Goal: Book appointment/travel/reservation

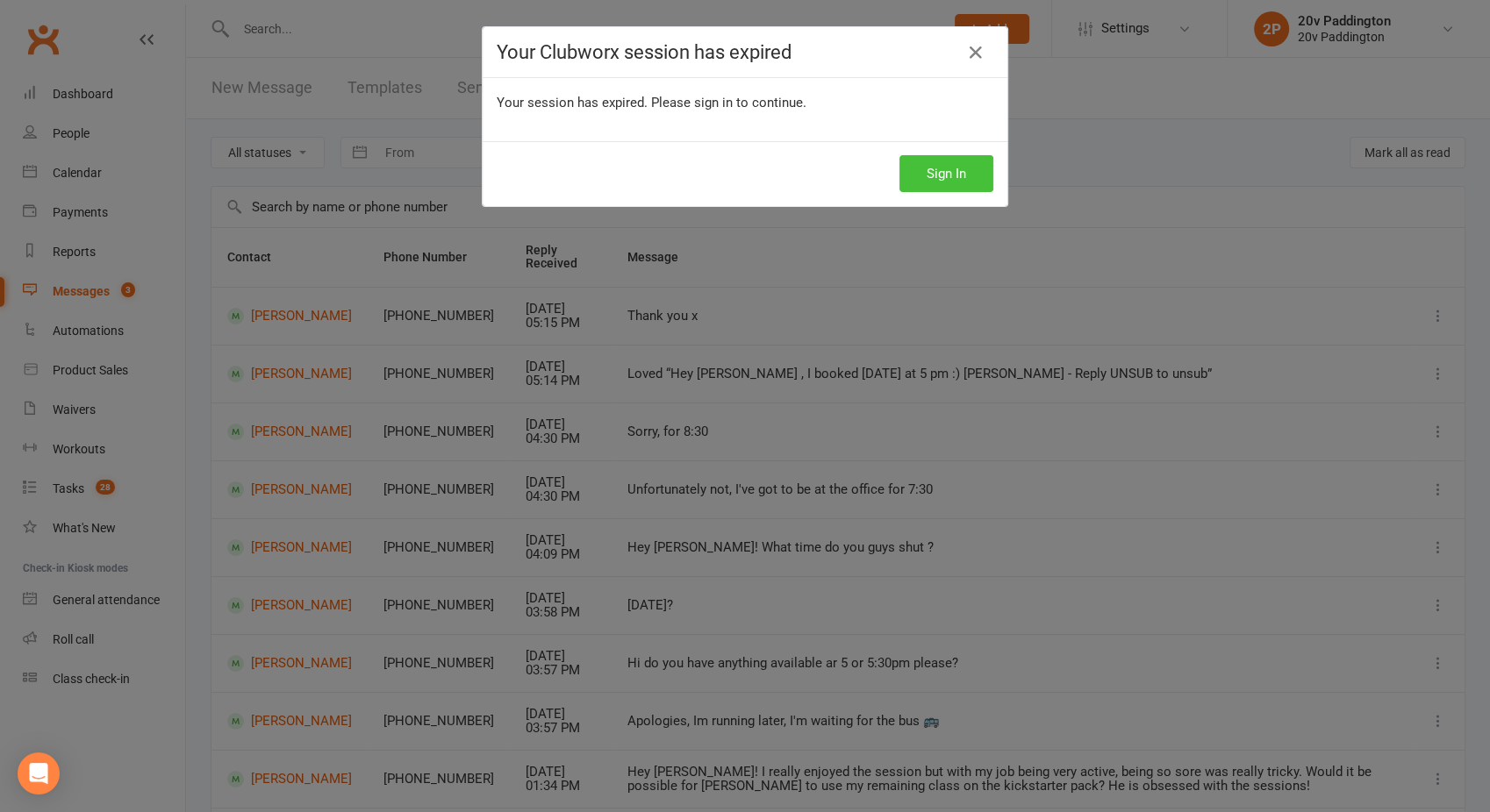
click at [948, 171] on button "Sign In" at bounding box center [946, 173] width 94 height 37
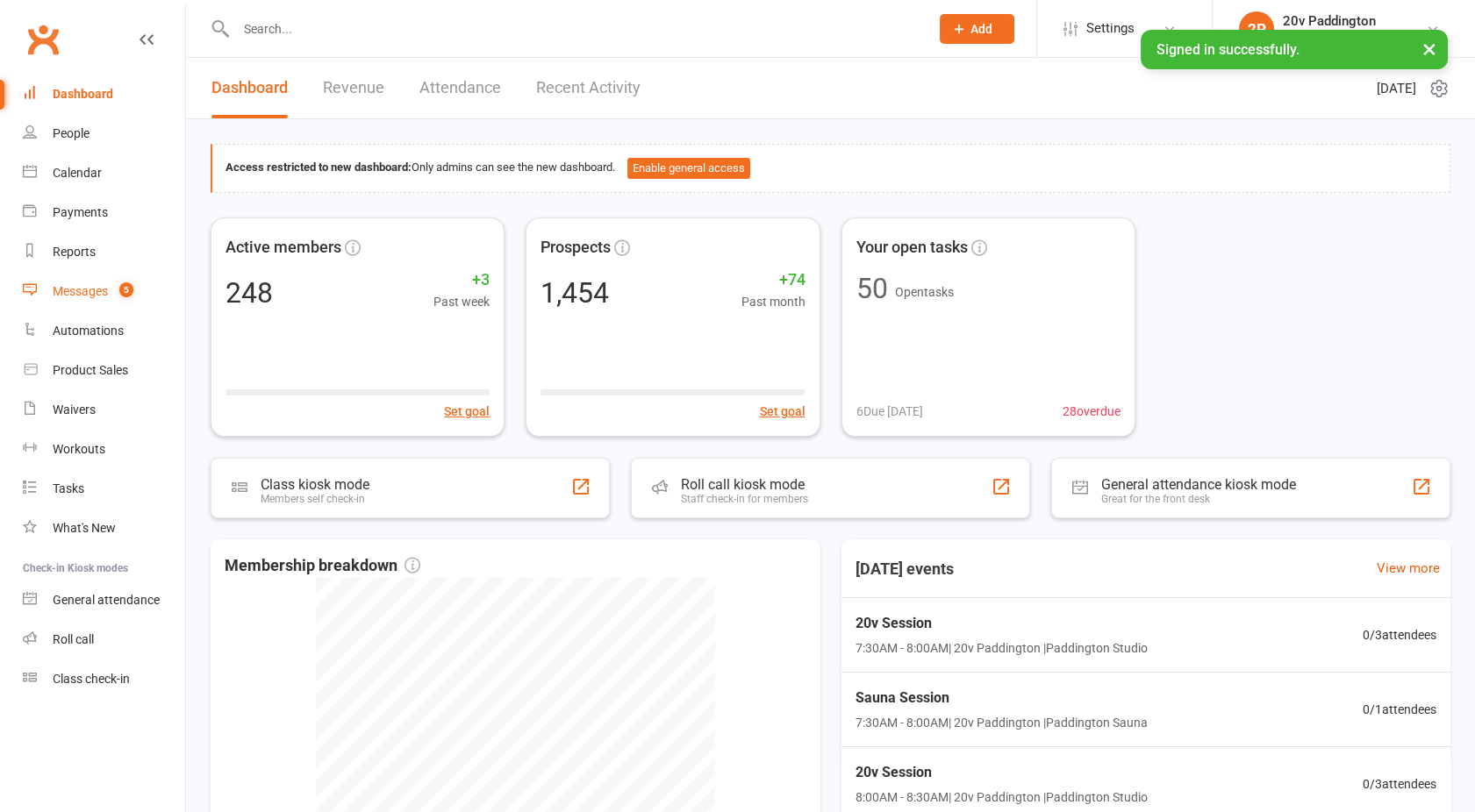
click at [77, 283] on link "Messages 5" at bounding box center [103, 292] width 162 height 40
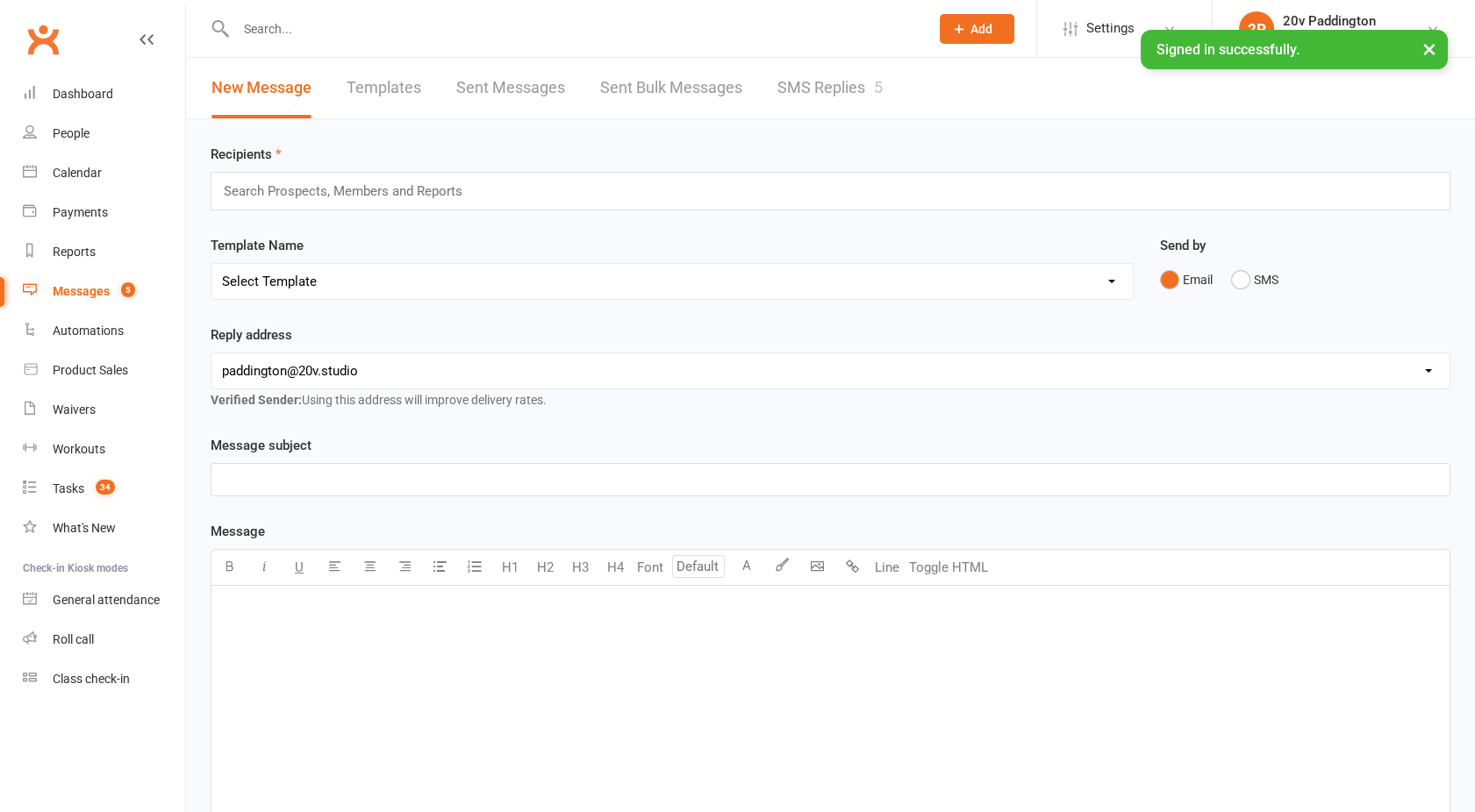
click at [794, 92] on link "SMS Replies 5" at bounding box center [829, 88] width 105 height 61
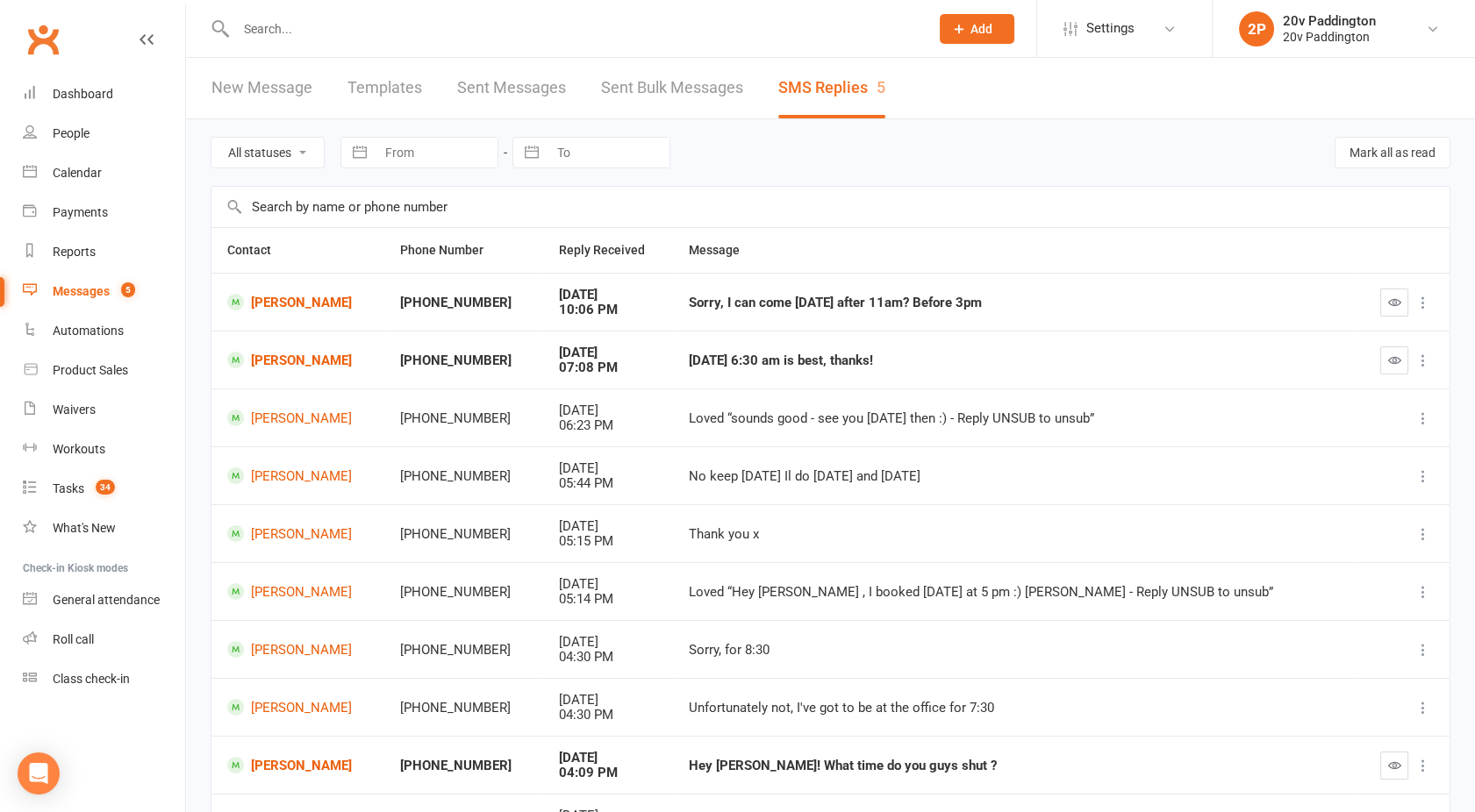
click at [262, 137] on select "All statuses Read only Unread only" at bounding box center [267, 152] width 113 height 29
select select "unread_only"
click at [211, 137] on select "All statuses Read only Unread only" at bounding box center [267, 152] width 113 height 29
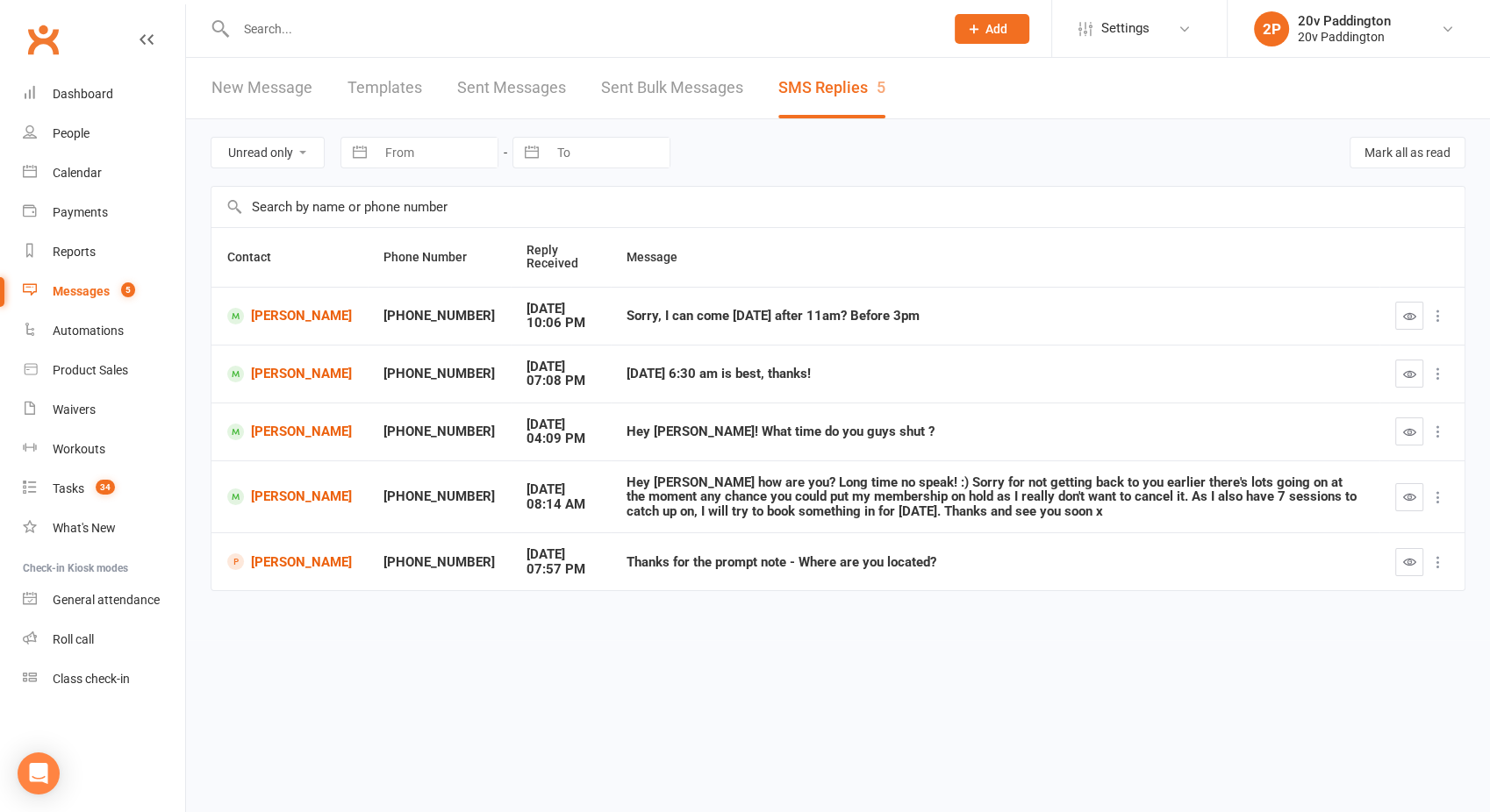
click at [95, 305] on link "Messages 5" at bounding box center [103, 292] width 162 height 40
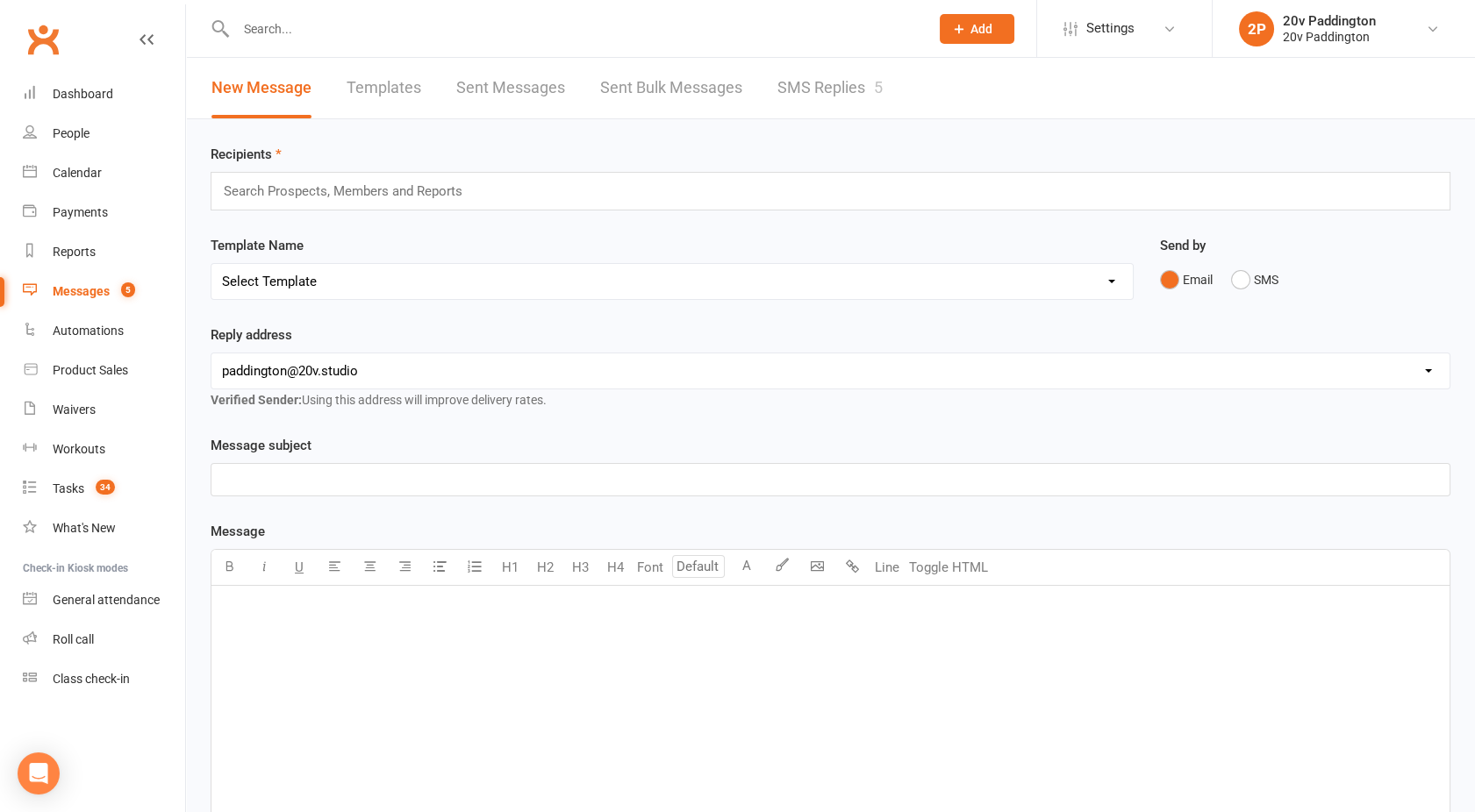
click at [817, 91] on link "SMS Replies 5" at bounding box center [829, 88] width 105 height 61
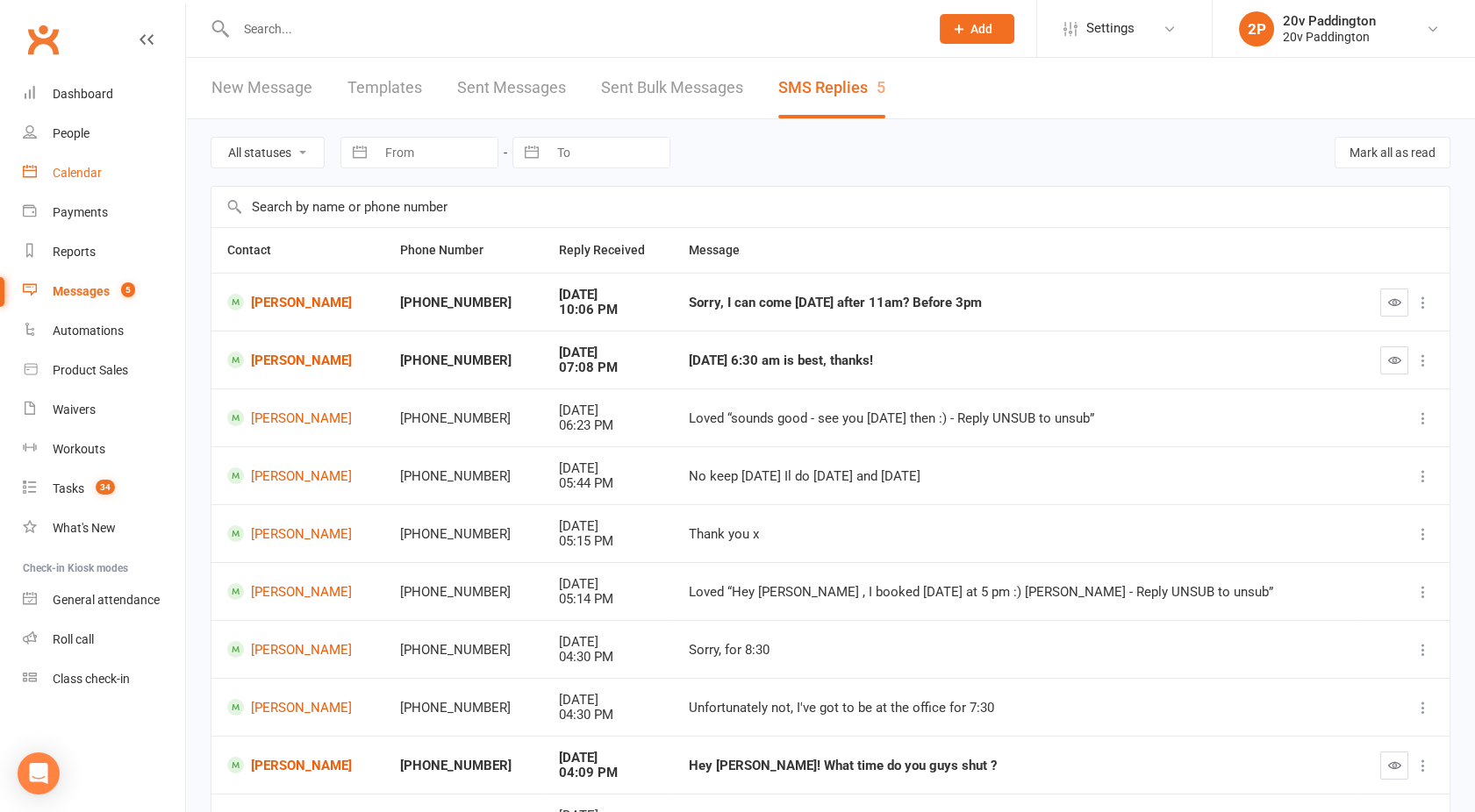
click at [77, 171] on div "Calendar" at bounding box center [78, 172] width 49 height 14
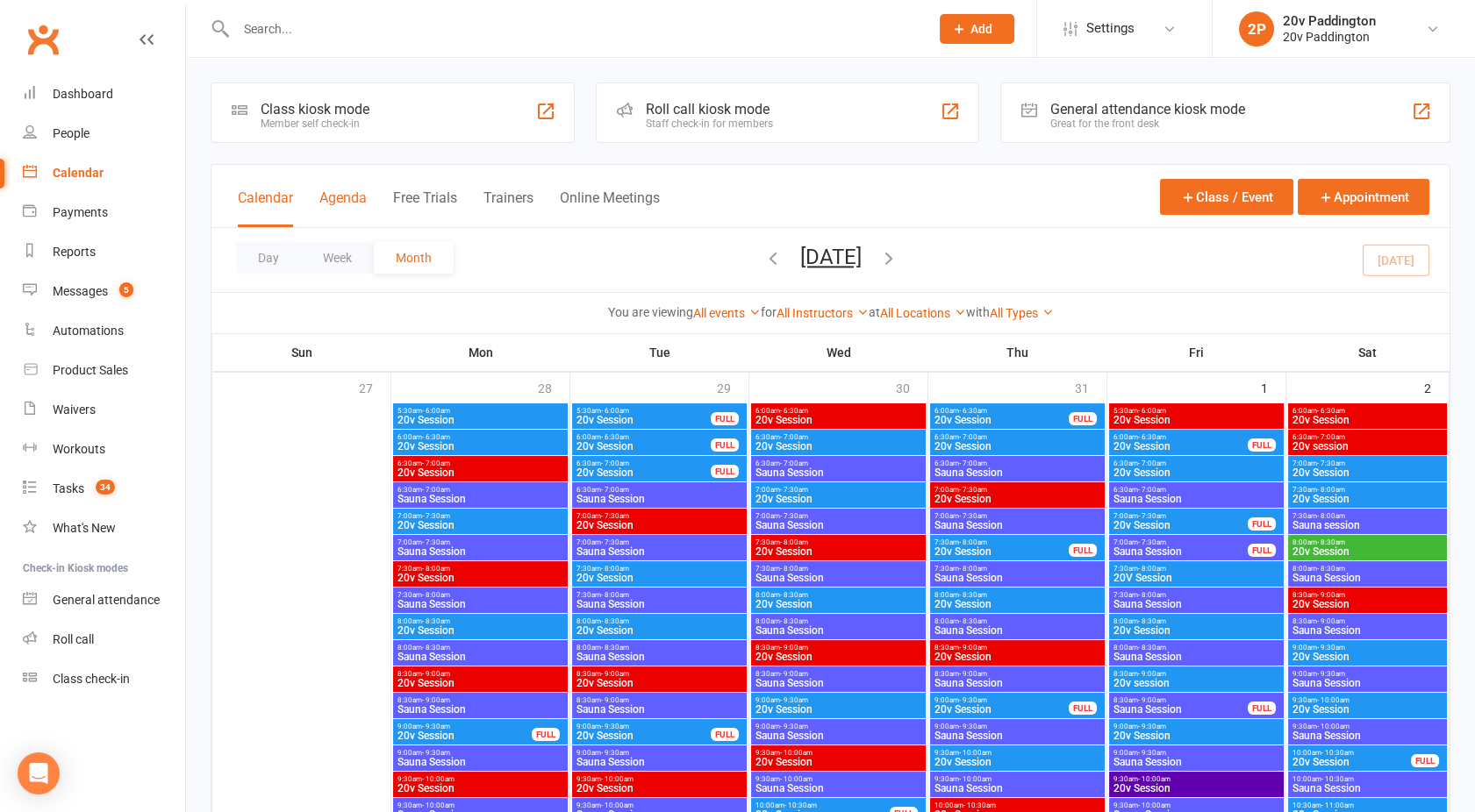
click at [355, 205] on button "Agenda" at bounding box center [343, 208] width 47 height 38
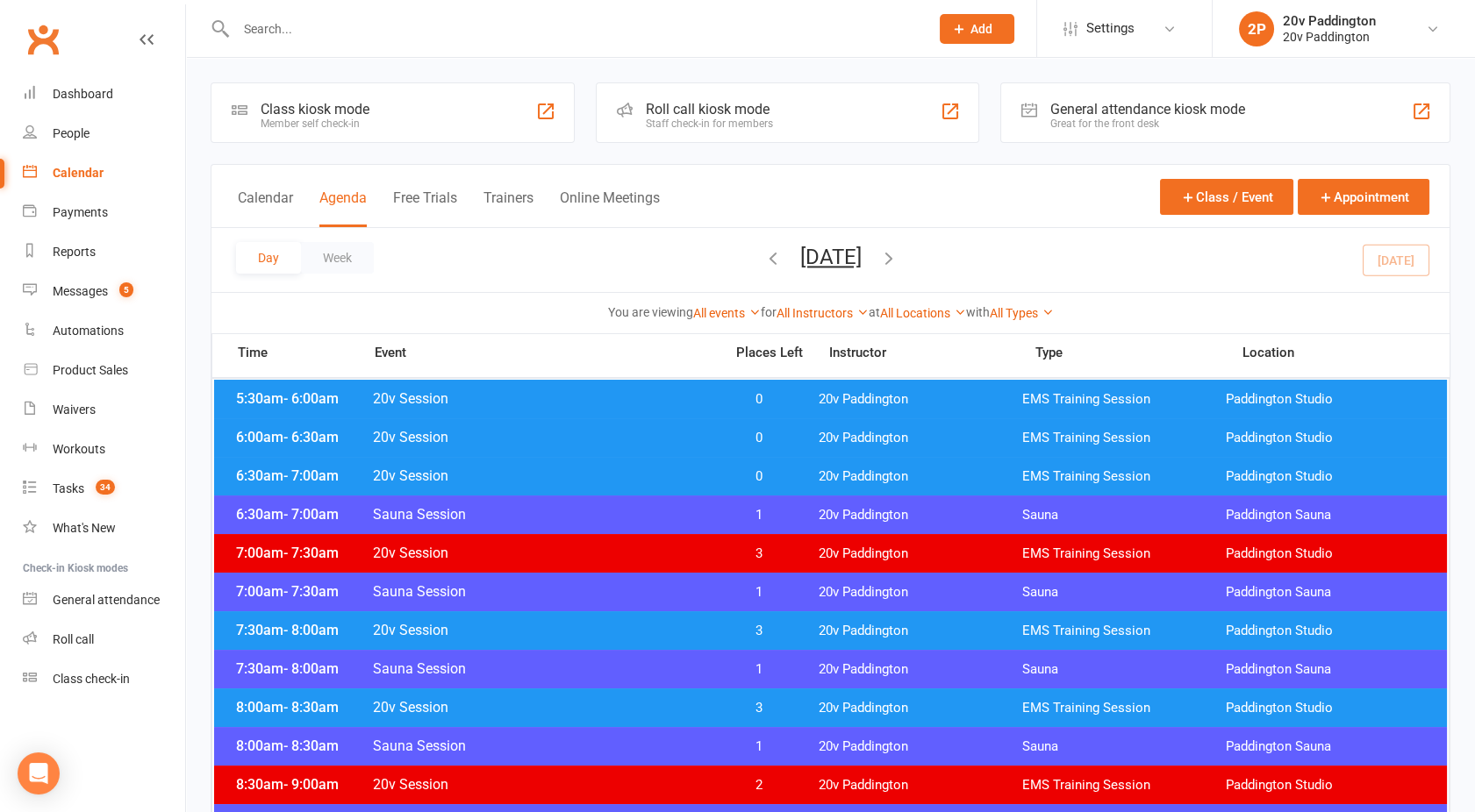
click at [800, 253] on button "[DATE]" at bounding box center [830, 257] width 62 height 25
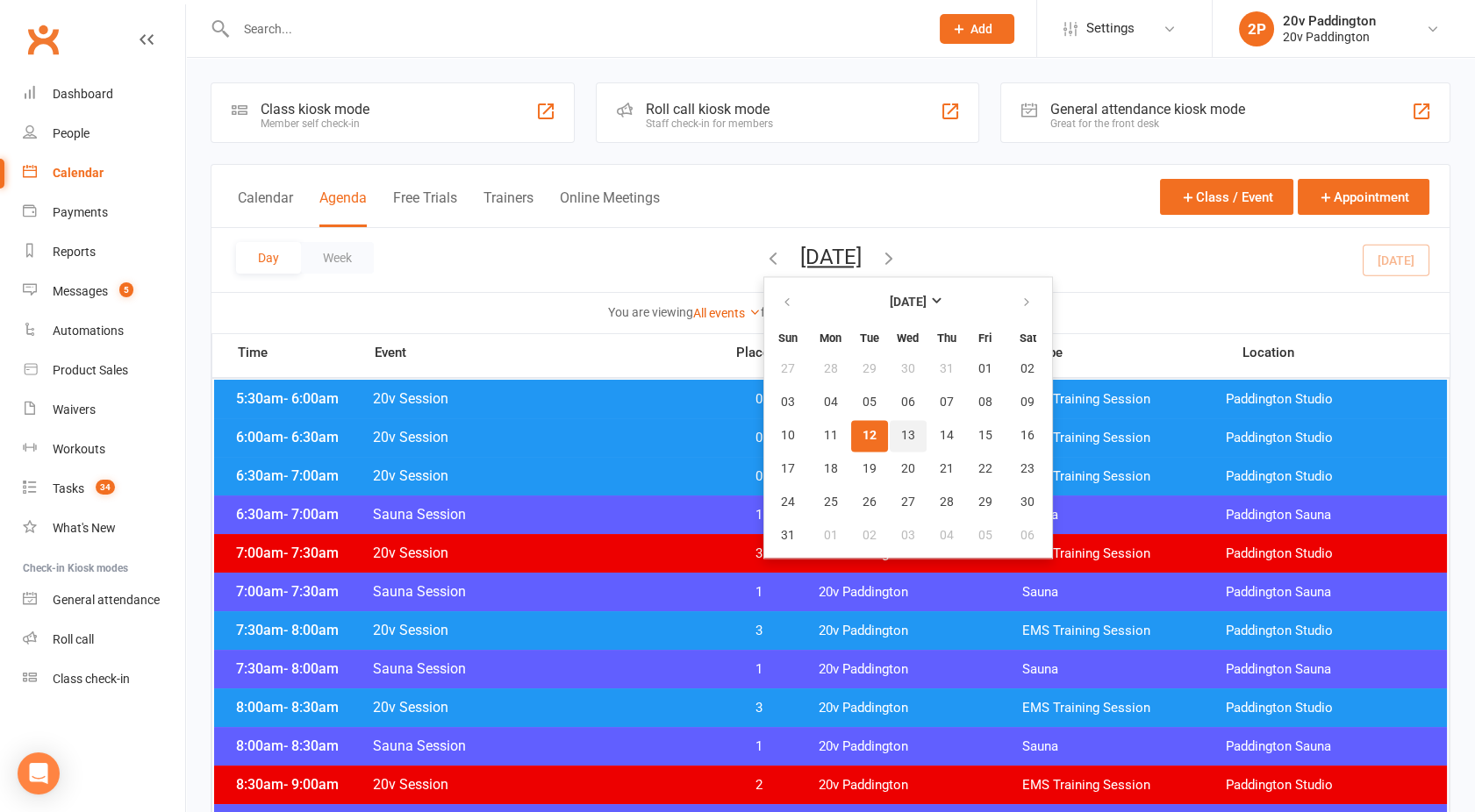
click at [901, 429] on span "13" at bounding box center [908, 436] width 14 height 14
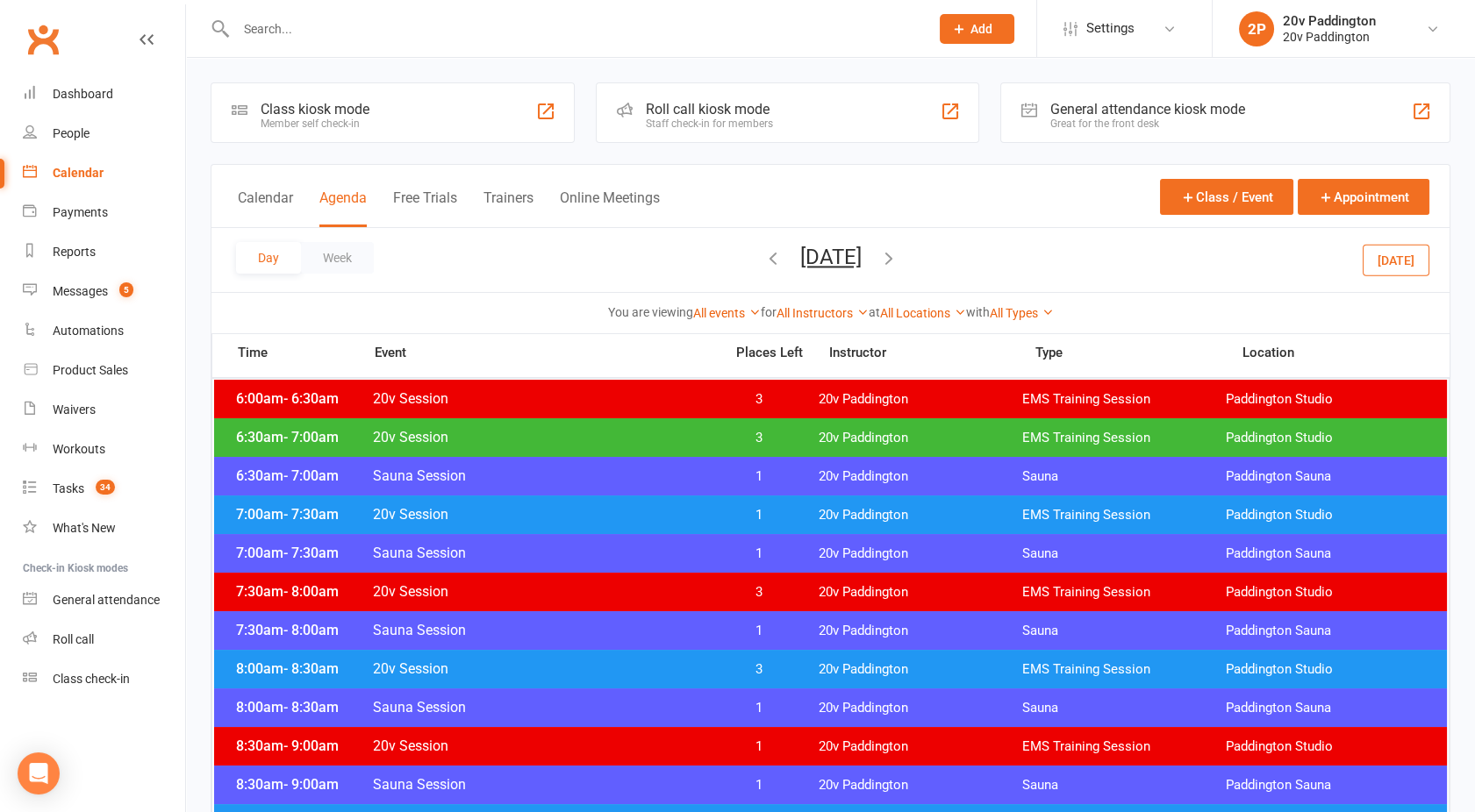
click at [701, 435] on span "20v Session" at bounding box center [543, 438] width 341 height 17
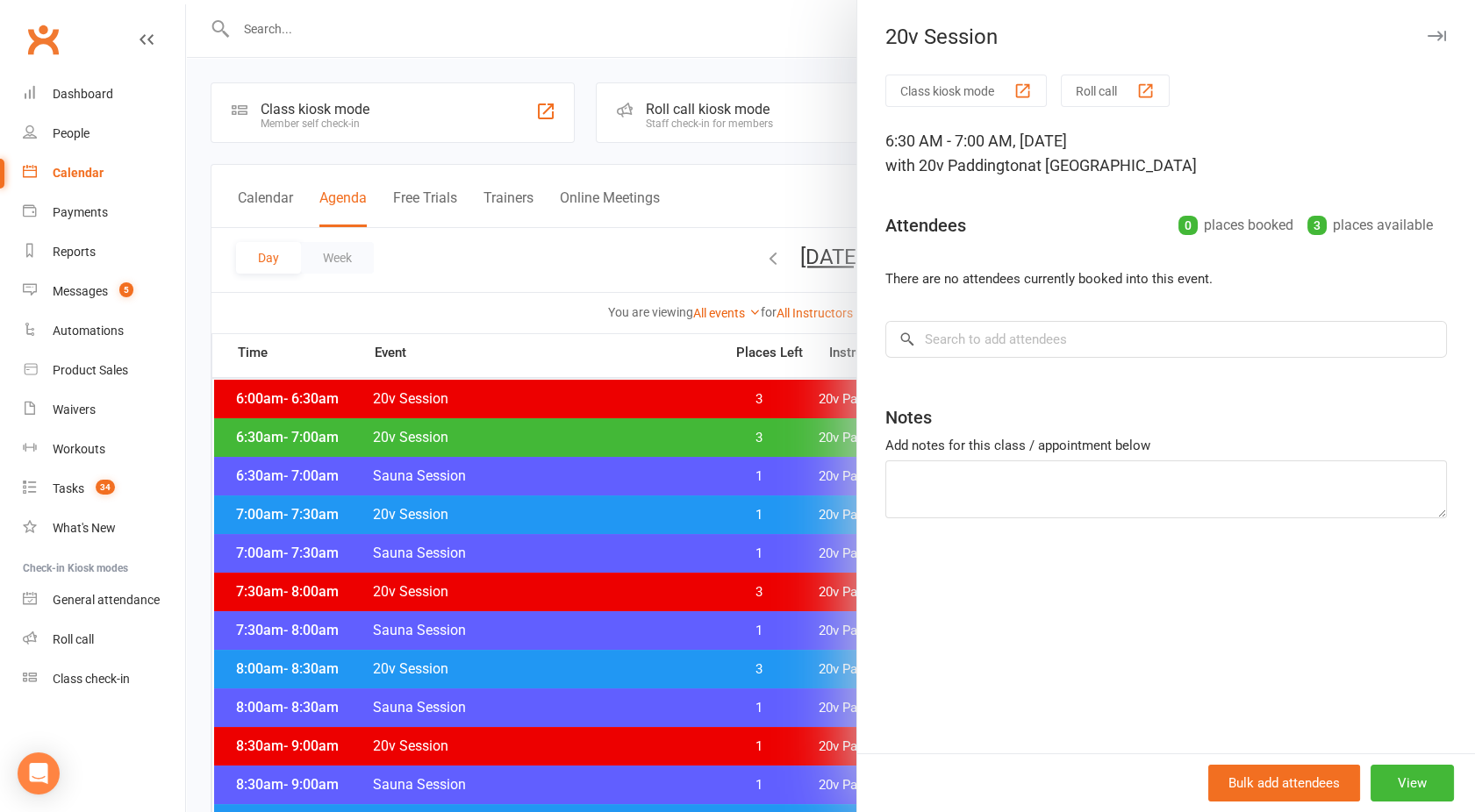
click at [972, 366] on div "Class kiosk mode Roll call 6:30 AM - 7:00 AM, [DATE] with 20v Paddington at [GE…" at bounding box center [1167, 414] width 618 height 679
click at [953, 342] on input "search" at bounding box center [1166, 339] width 562 height 37
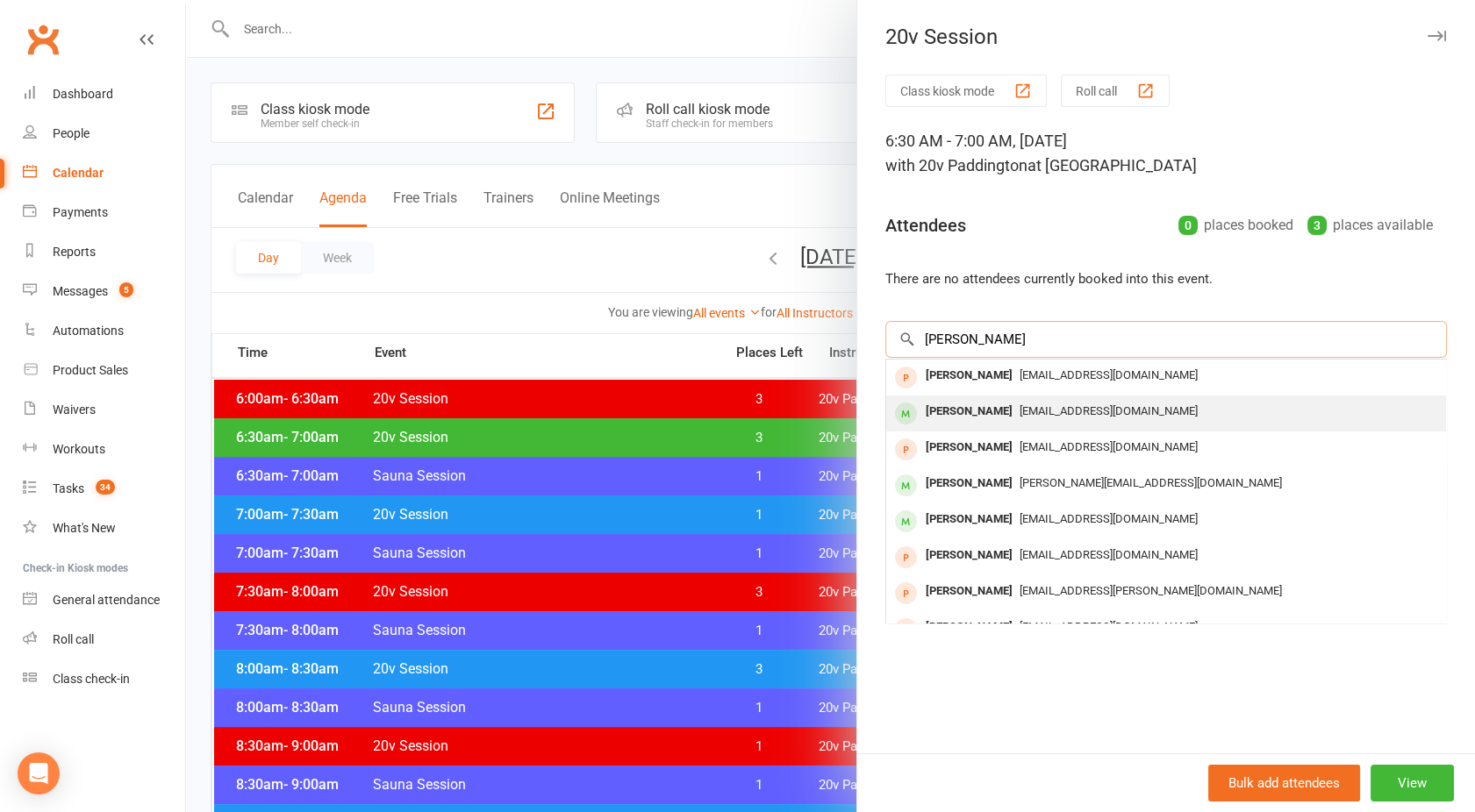
type input "[PERSON_NAME]"
click at [984, 403] on div "[PERSON_NAME]" at bounding box center [969, 411] width 100 height 26
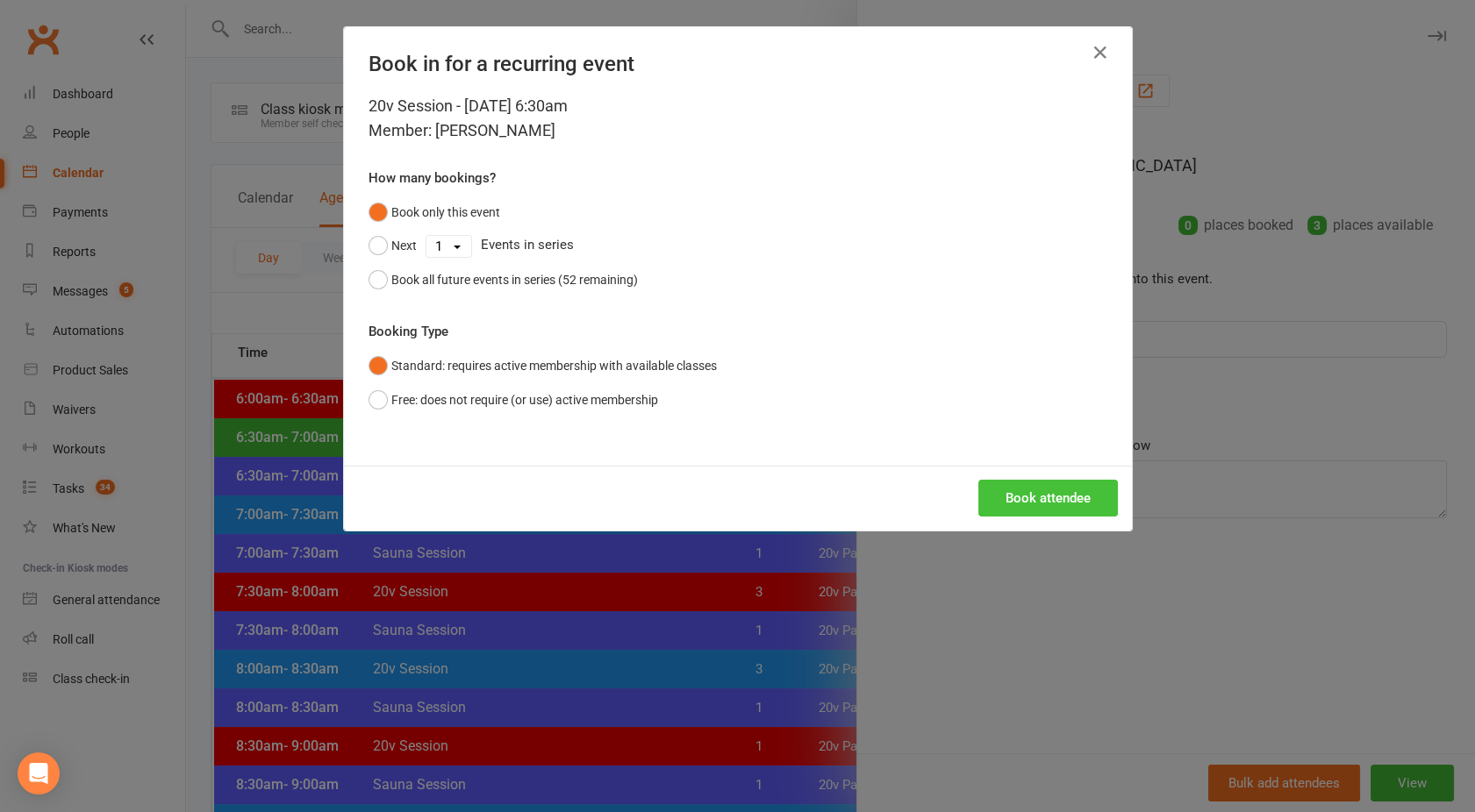
click at [1026, 498] on button "Book attendee" at bounding box center [1047, 497] width 139 height 37
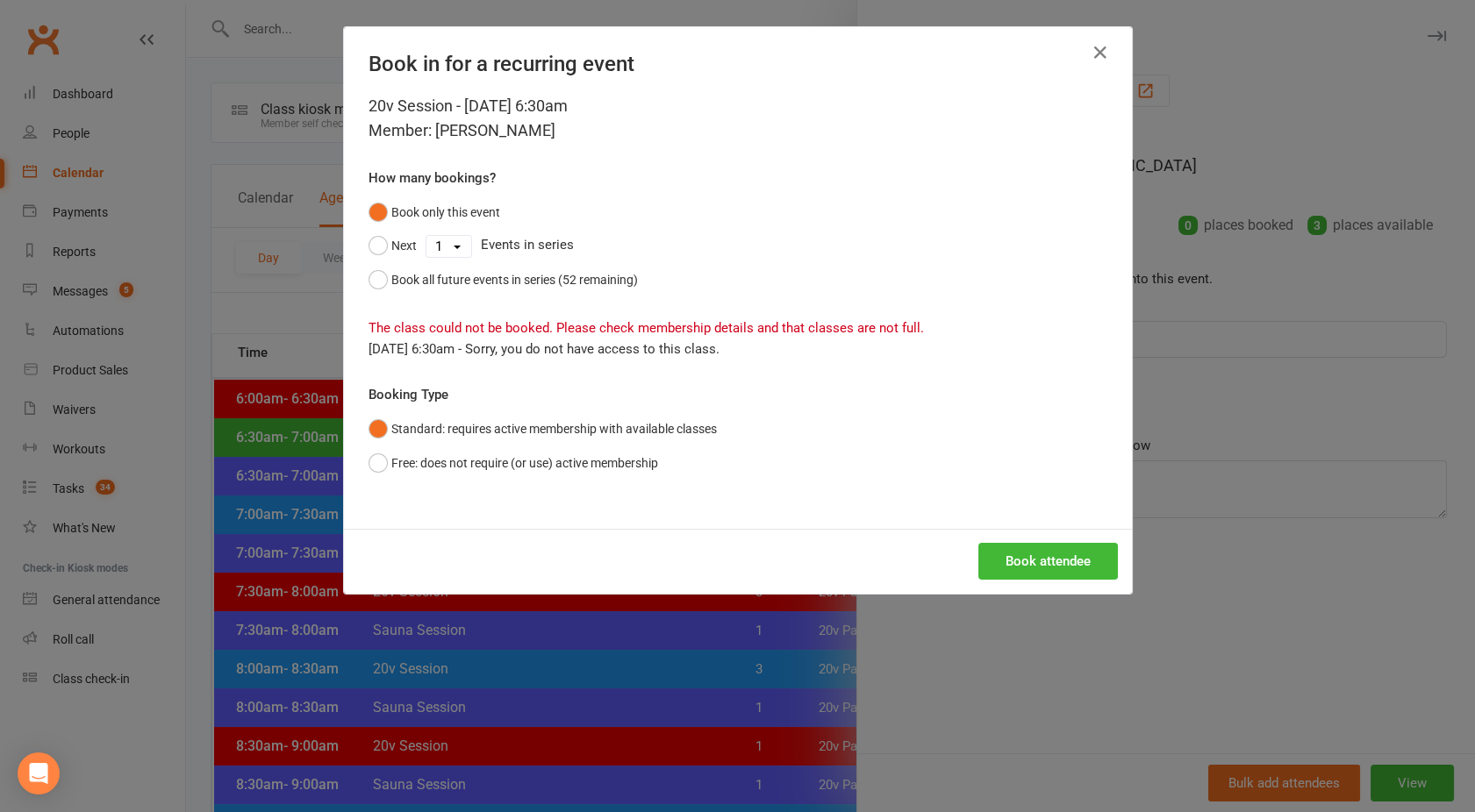
click at [835, 674] on div "Book in for a recurring event 20v Session - [DATE] 6:30am Member: [PERSON_NAME]…" at bounding box center [738, 406] width 1475 height 812
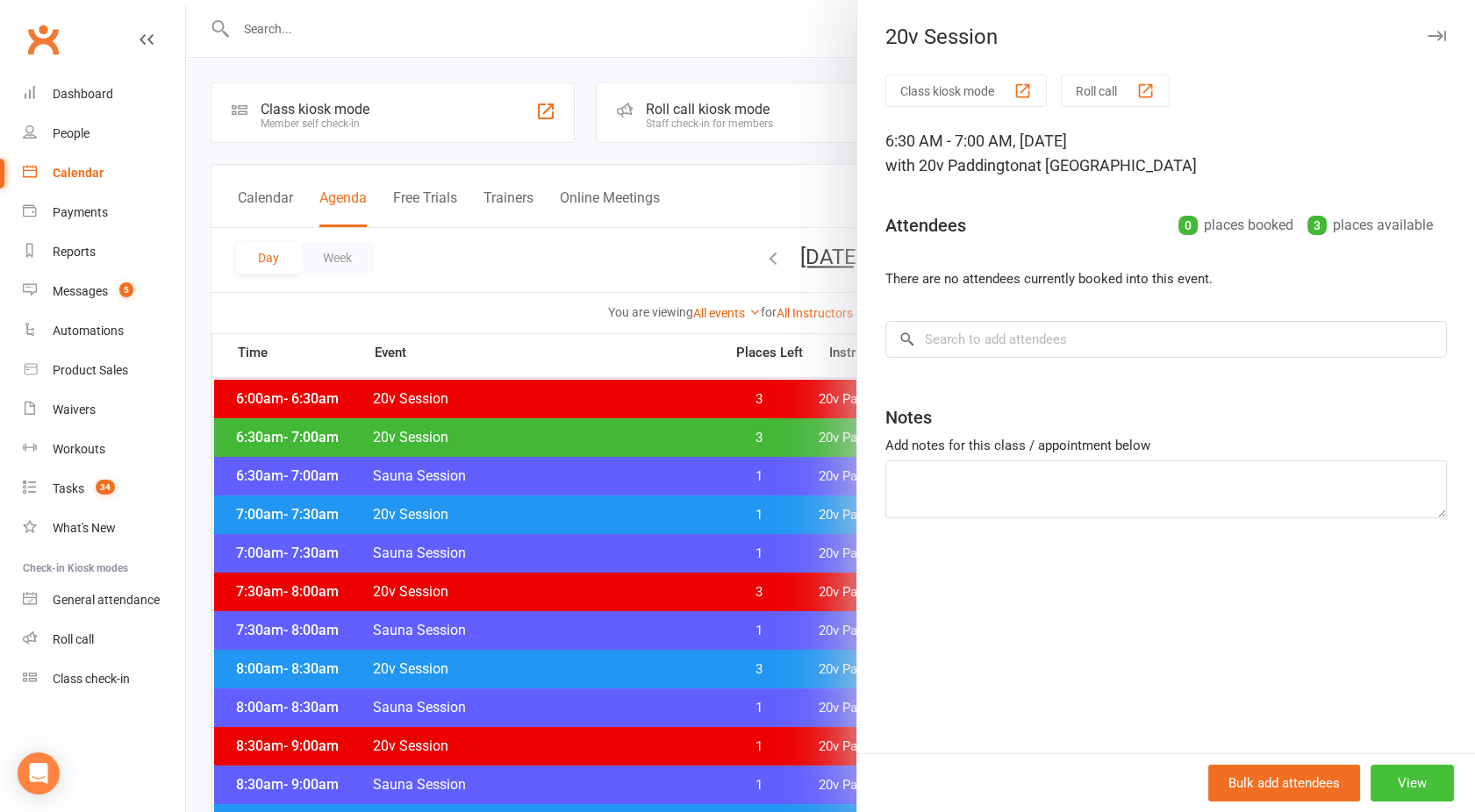
click at [1391, 794] on button "View" at bounding box center [1412, 783] width 83 height 37
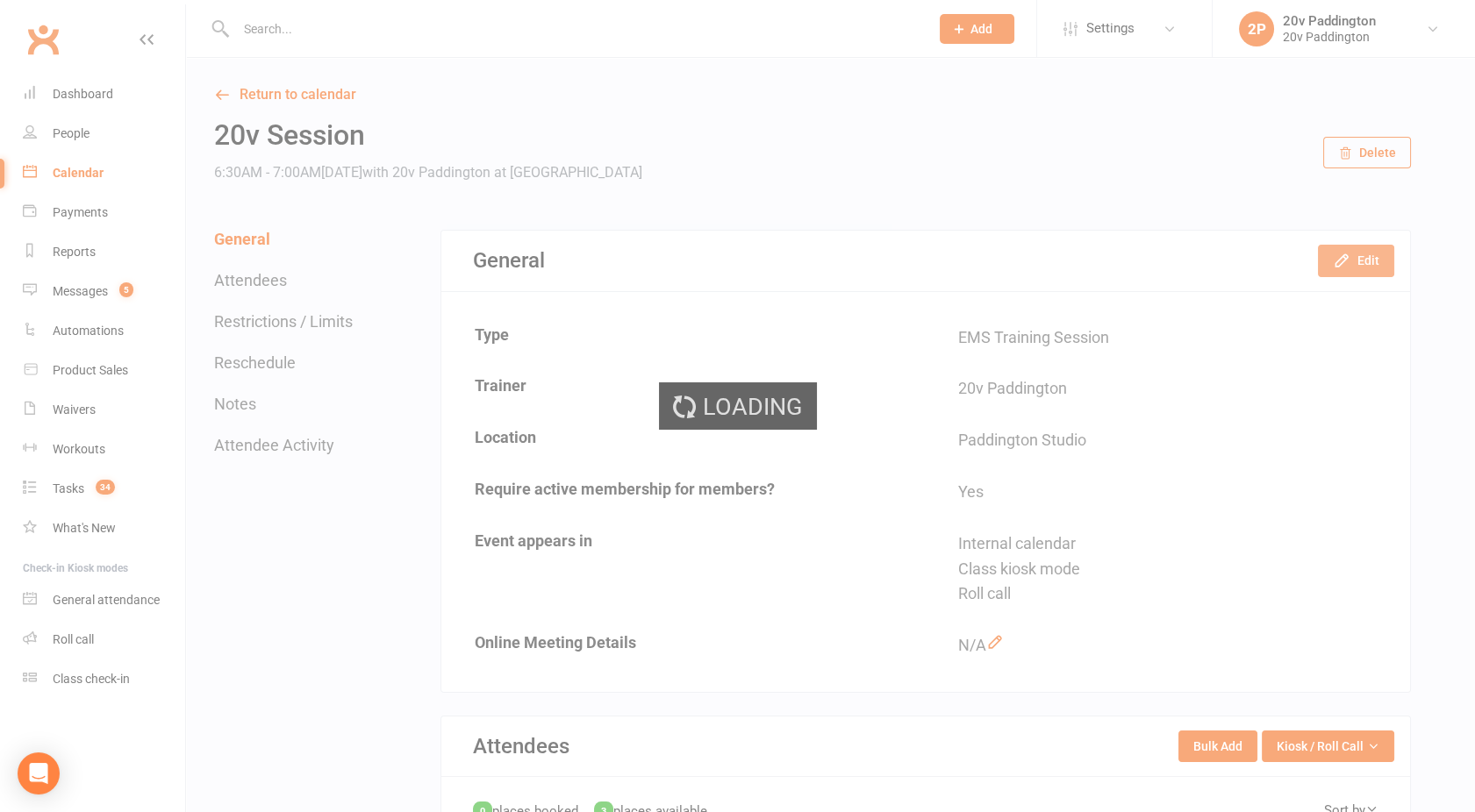
click at [1364, 263] on button "Edit" at bounding box center [1357, 260] width 77 height 31
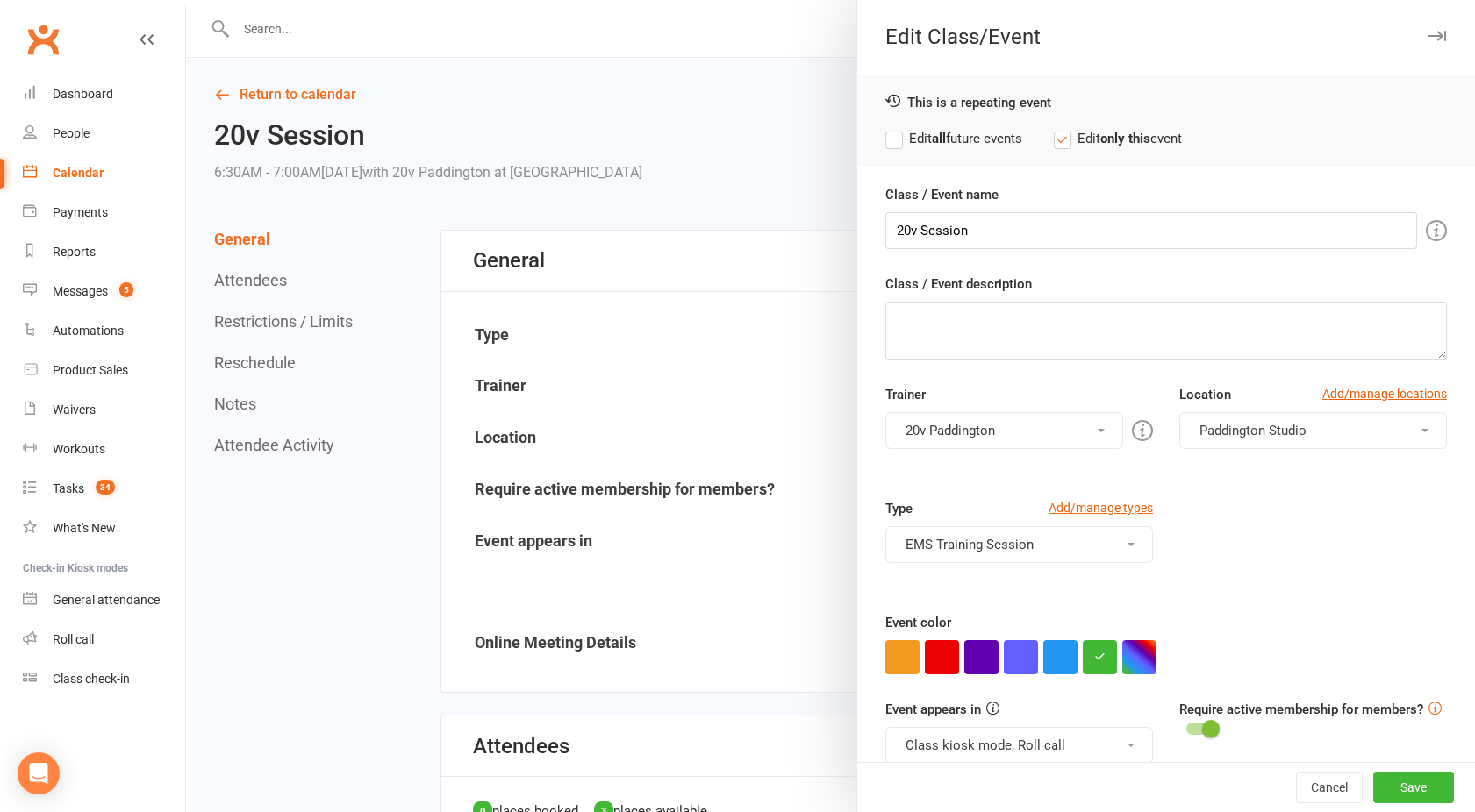
scroll to position [25, 0]
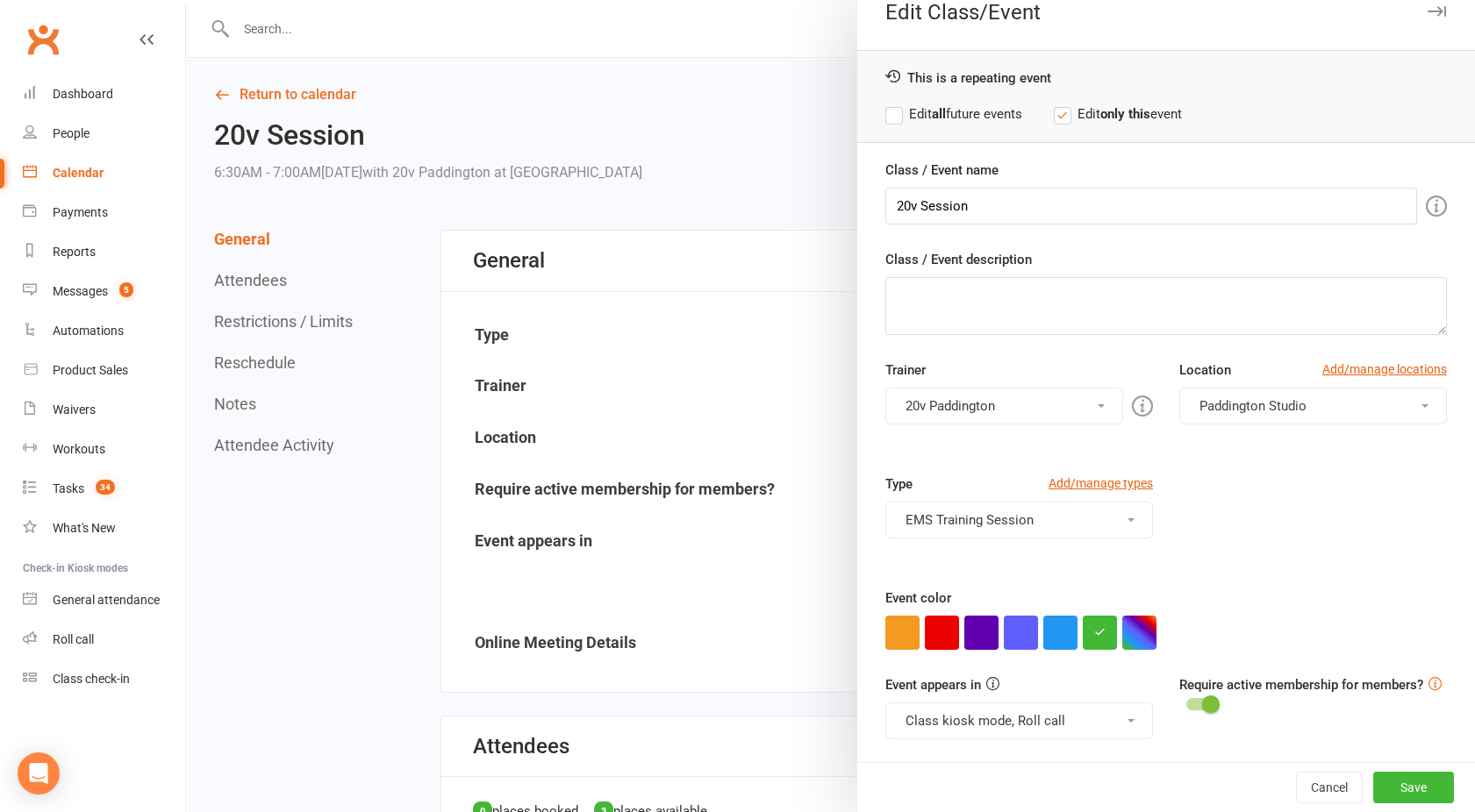
click at [1001, 505] on button "EMS Training Session" at bounding box center [1019, 520] width 267 height 37
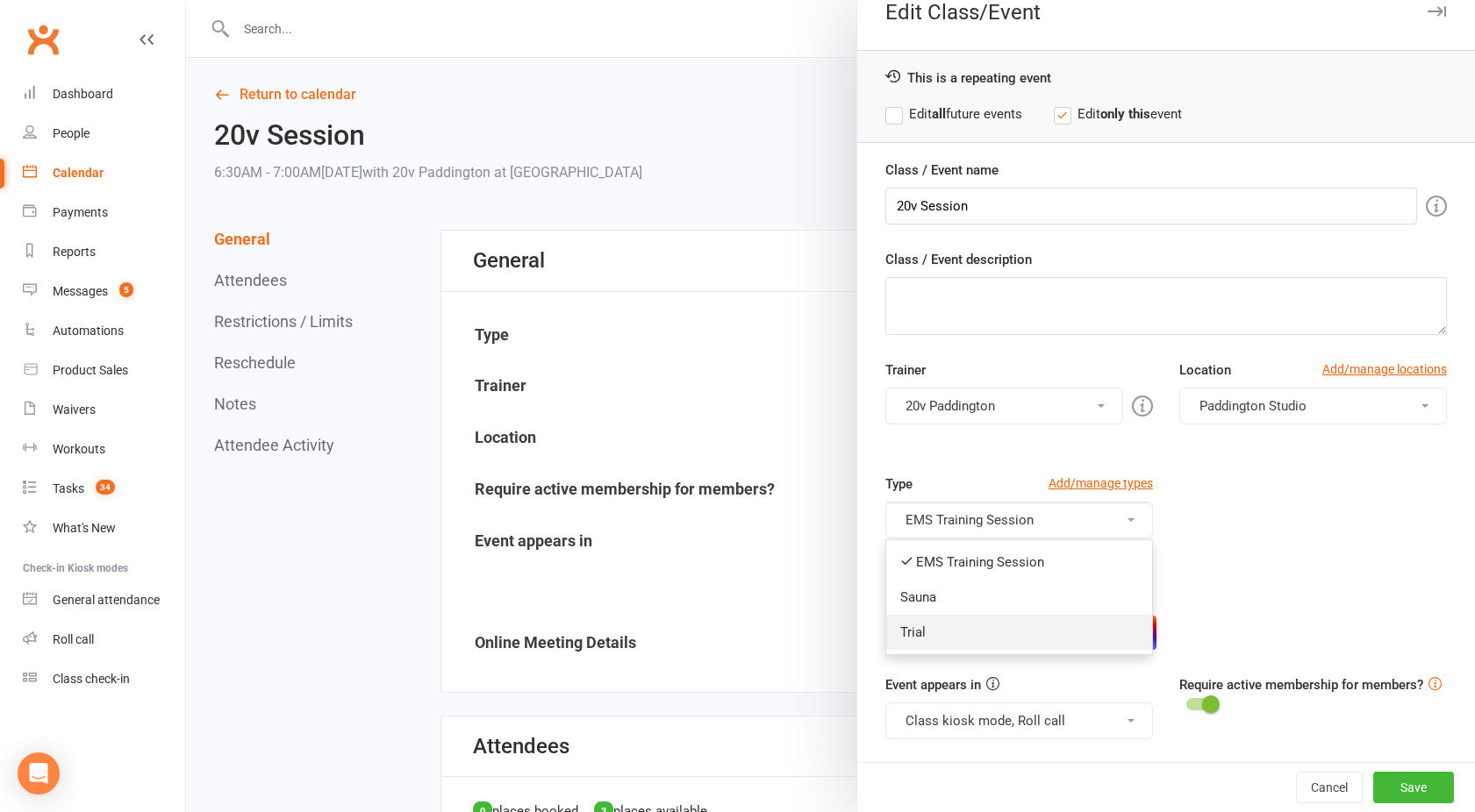
click at [959, 633] on link "Trial" at bounding box center [1019, 632] width 266 height 35
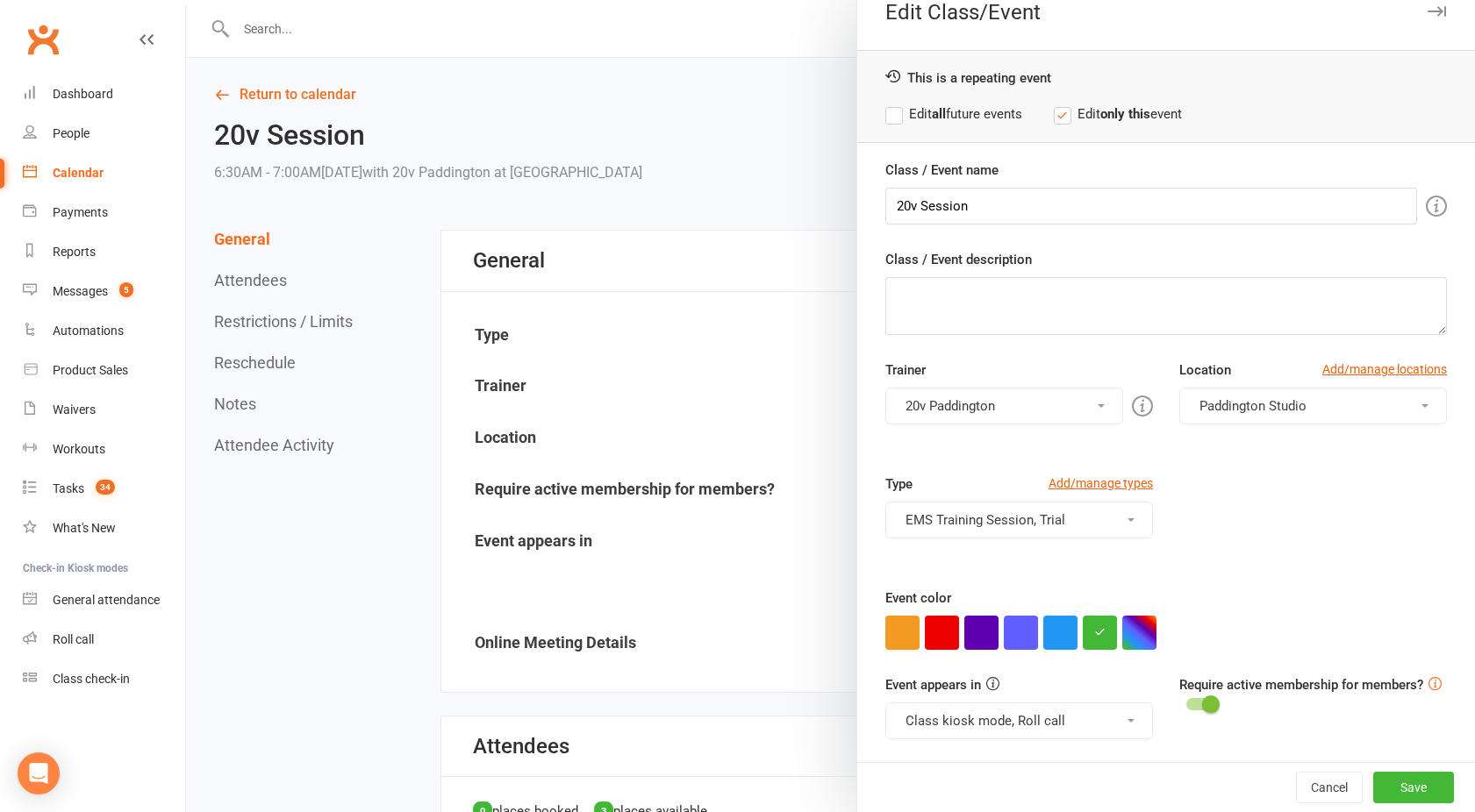
click at [964, 510] on button "EMS Training Session, Trial" at bounding box center [1019, 520] width 267 height 37
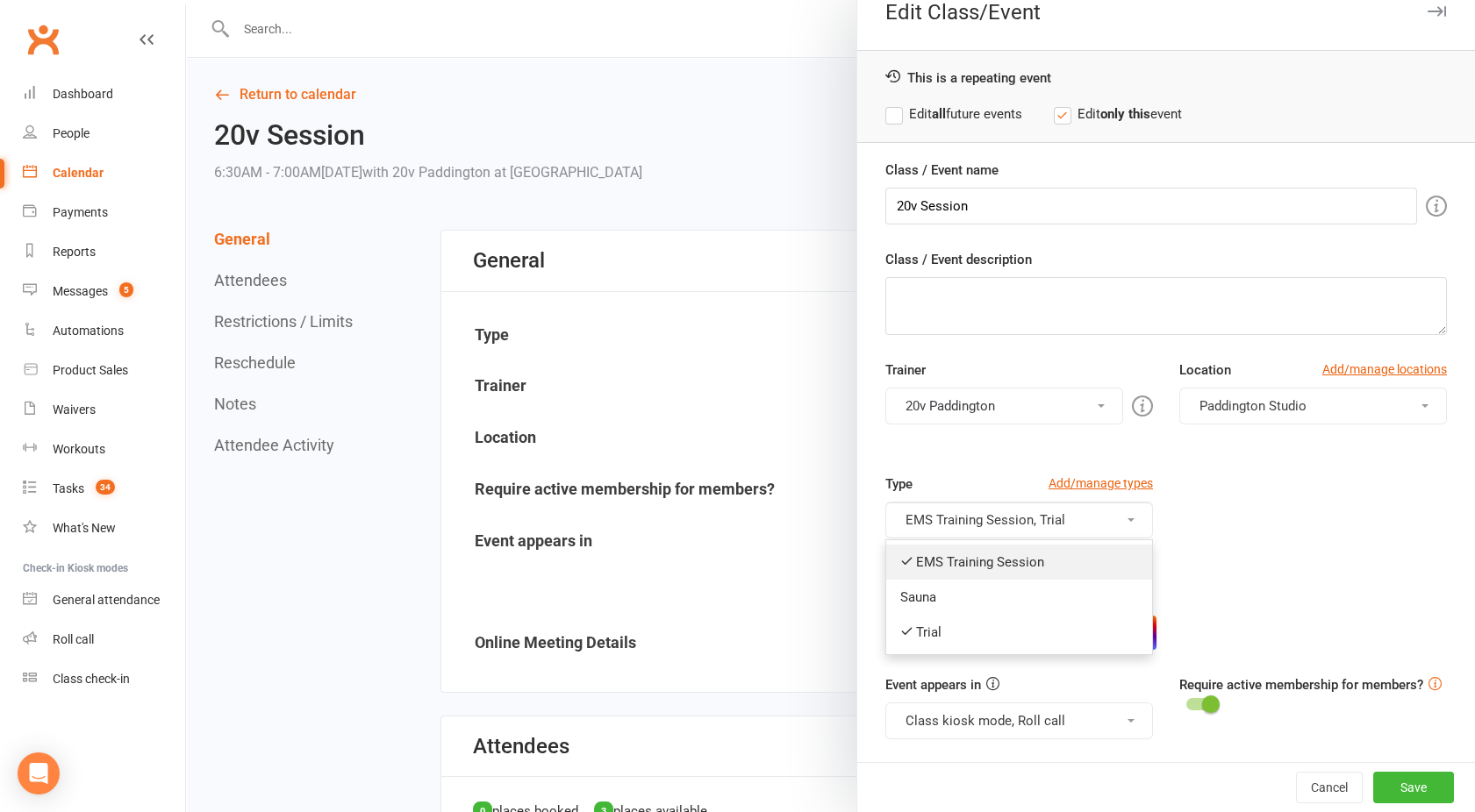
click at [943, 561] on link "EMS Training Session" at bounding box center [1019, 562] width 266 height 35
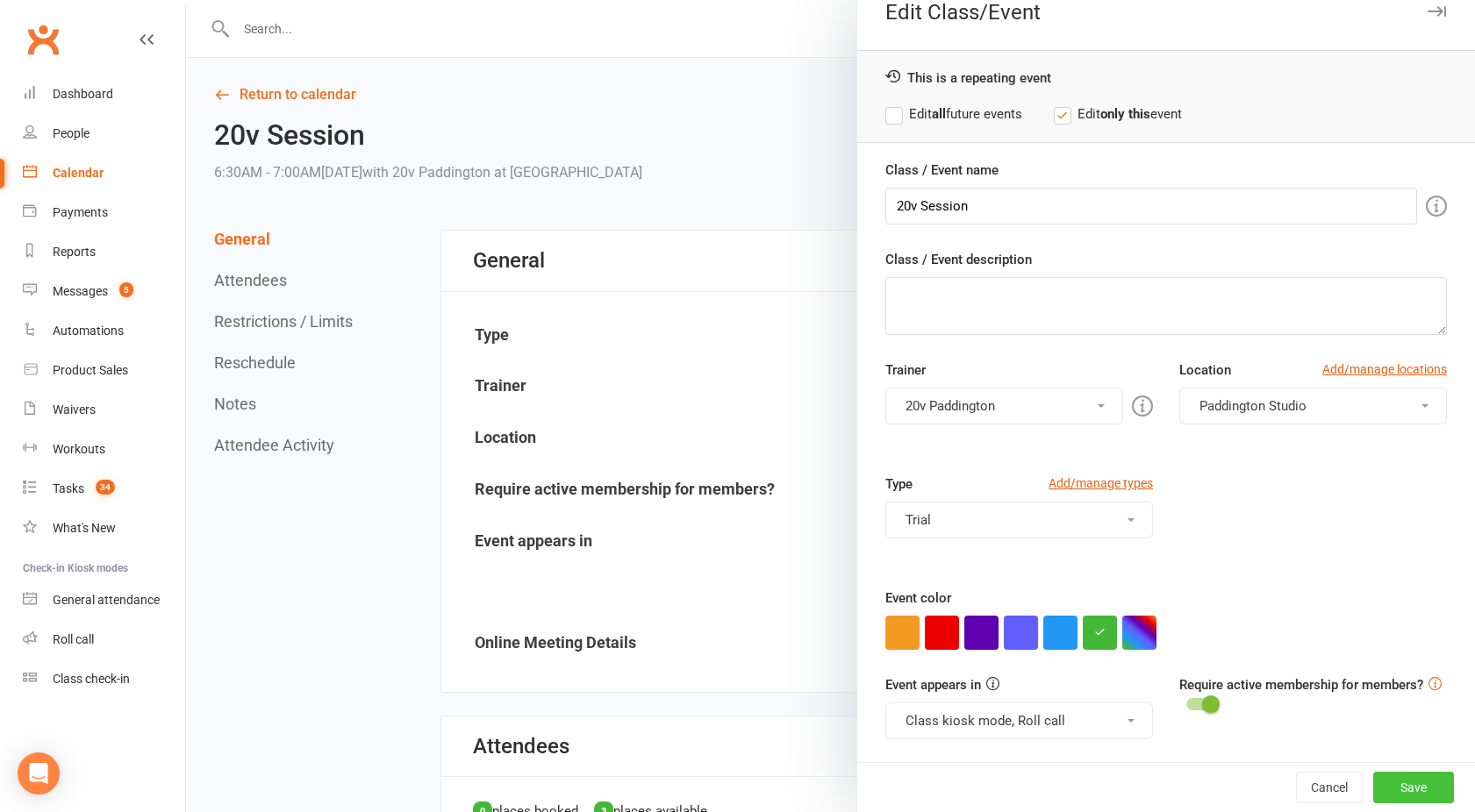
click at [1401, 782] on button "Save" at bounding box center [1413, 787] width 81 height 31
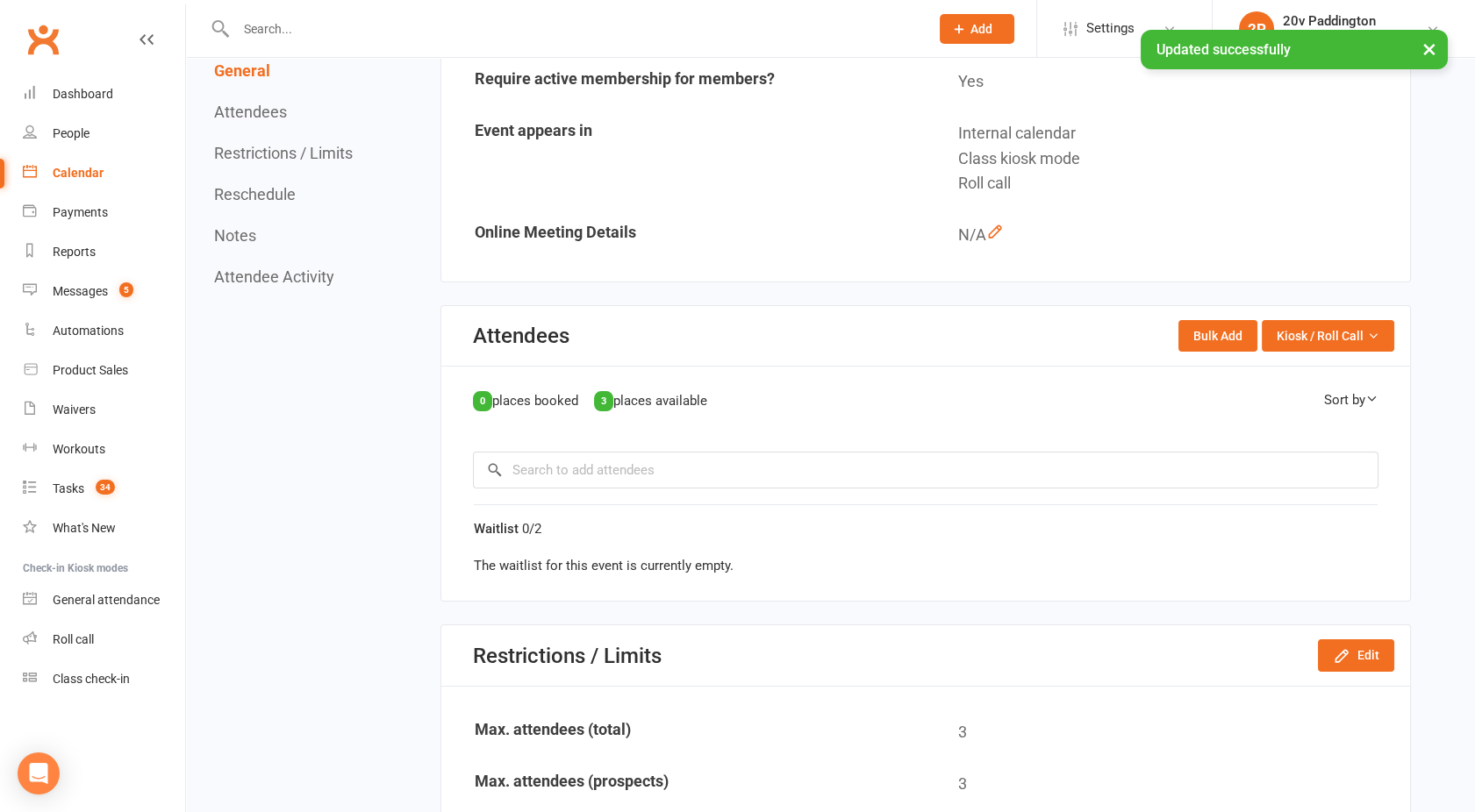
scroll to position [555, 0]
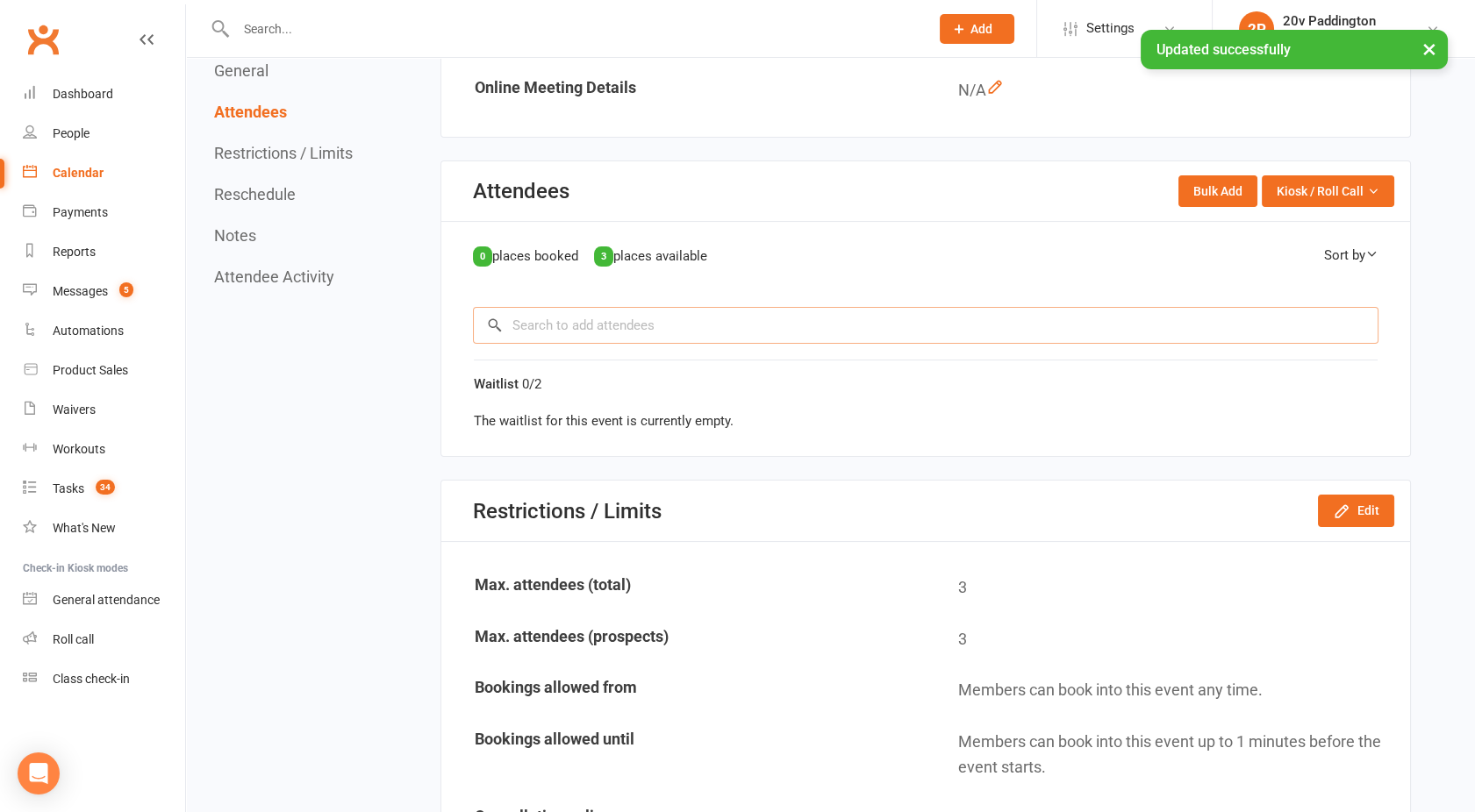
click at [647, 323] on input "search" at bounding box center [925, 325] width 905 height 37
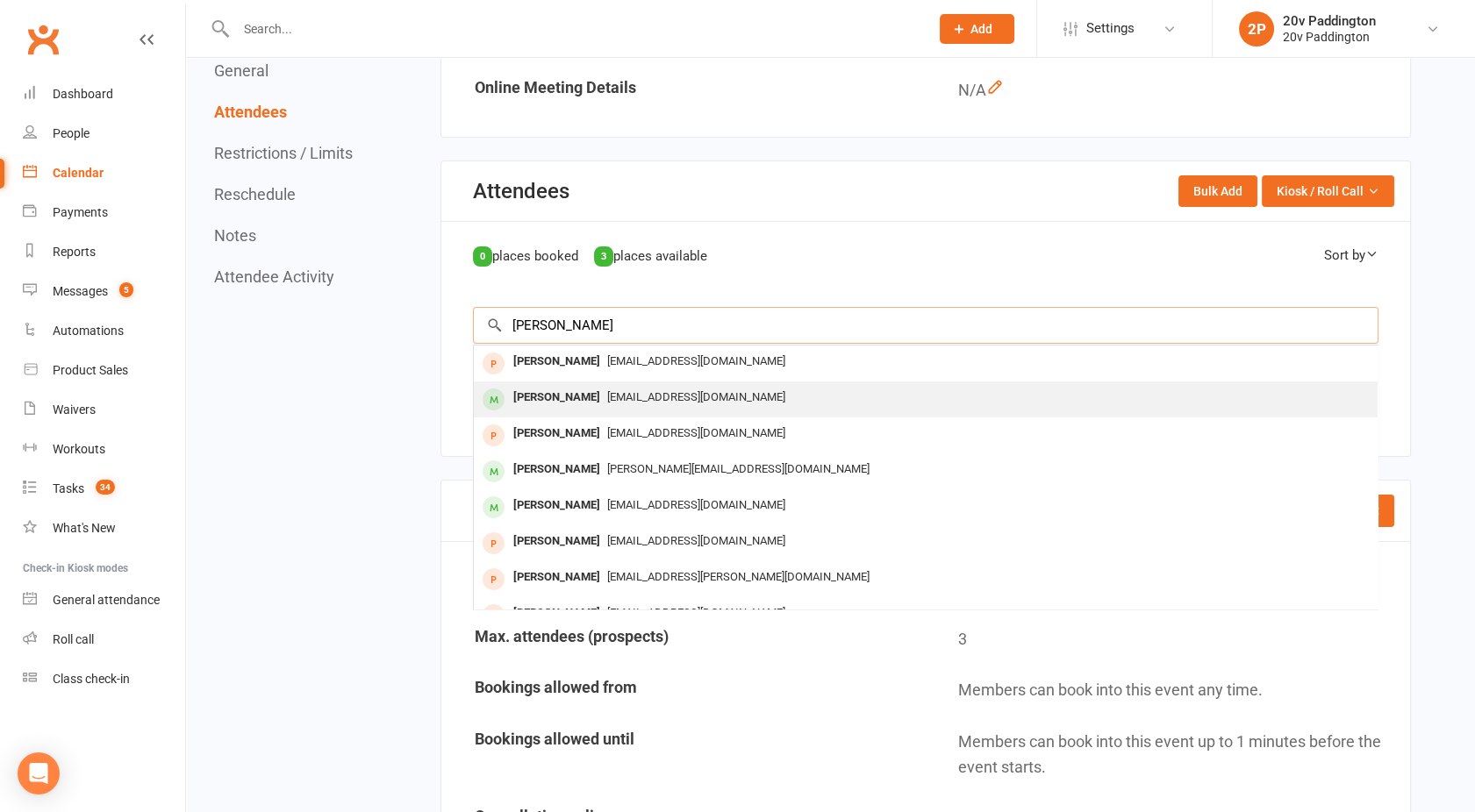
type input "[PERSON_NAME]"
click at [608, 387] on div "[PERSON_NAME]" at bounding box center [556, 397] width 100 height 26
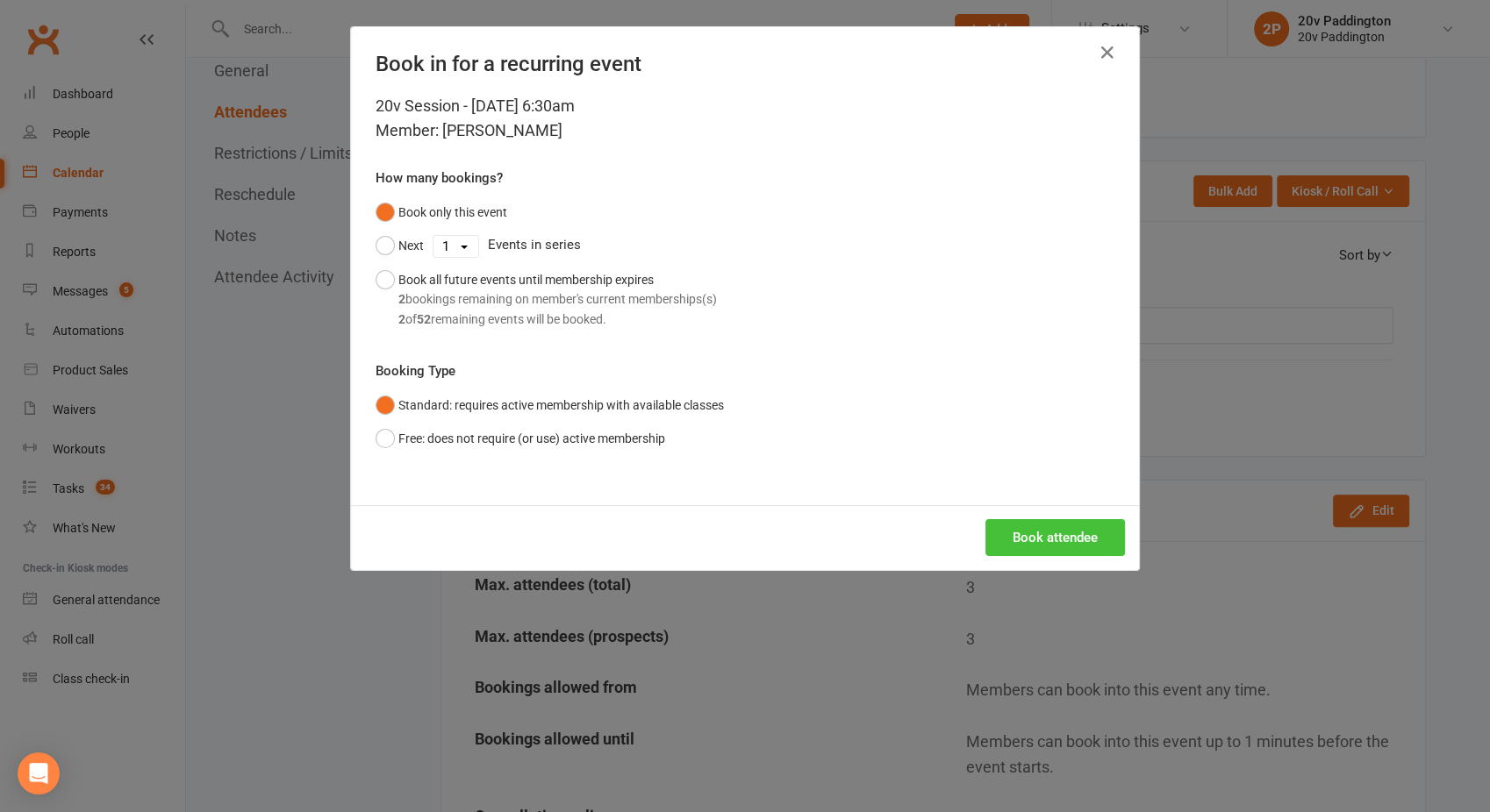
click at [1041, 539] on button "Book attendee" at bounding box center [1055, 537] width 139 height 37
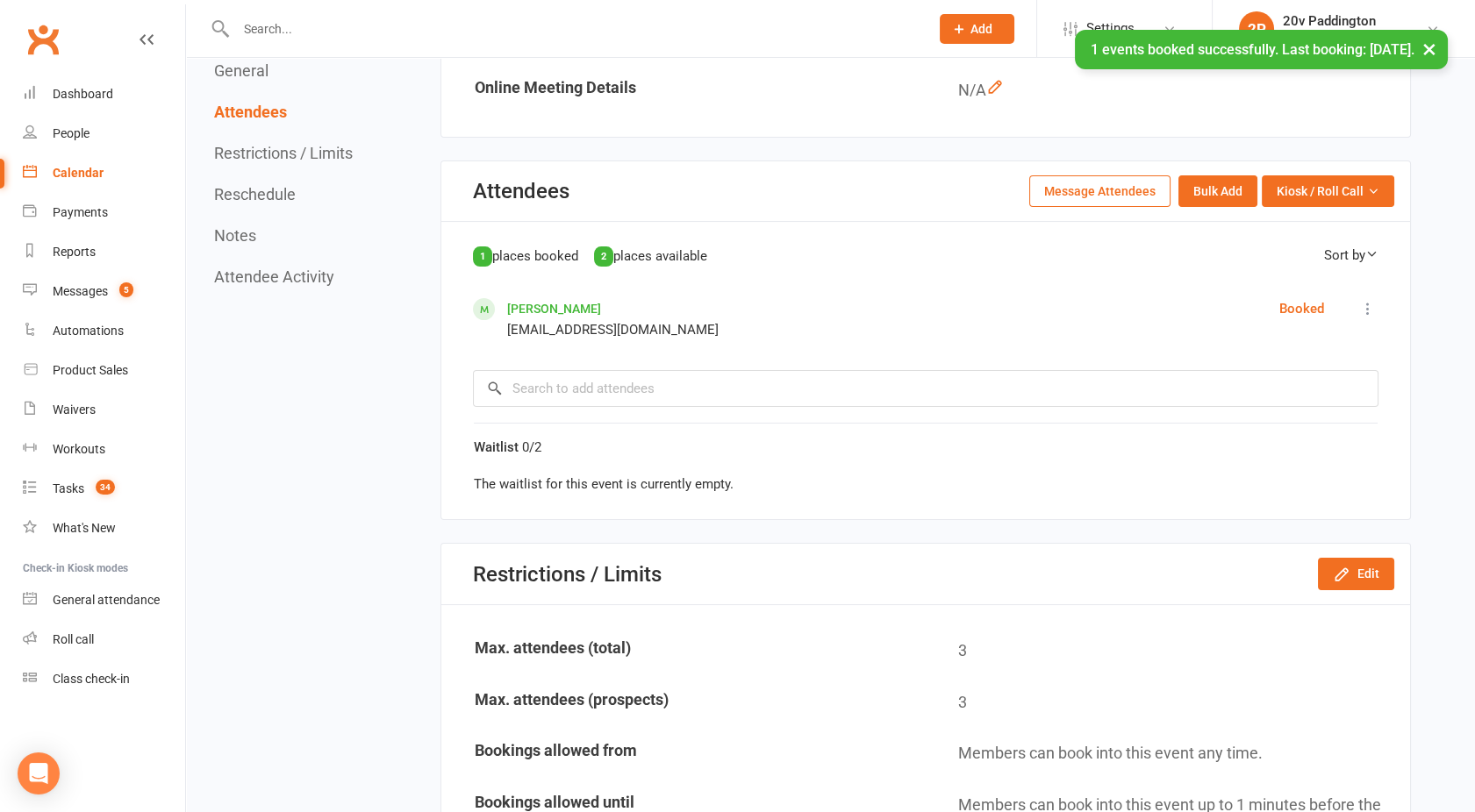
click at [578, 307] on link "[PERSON_NAME]" at bounding box center [554, 308] width 94 height 14
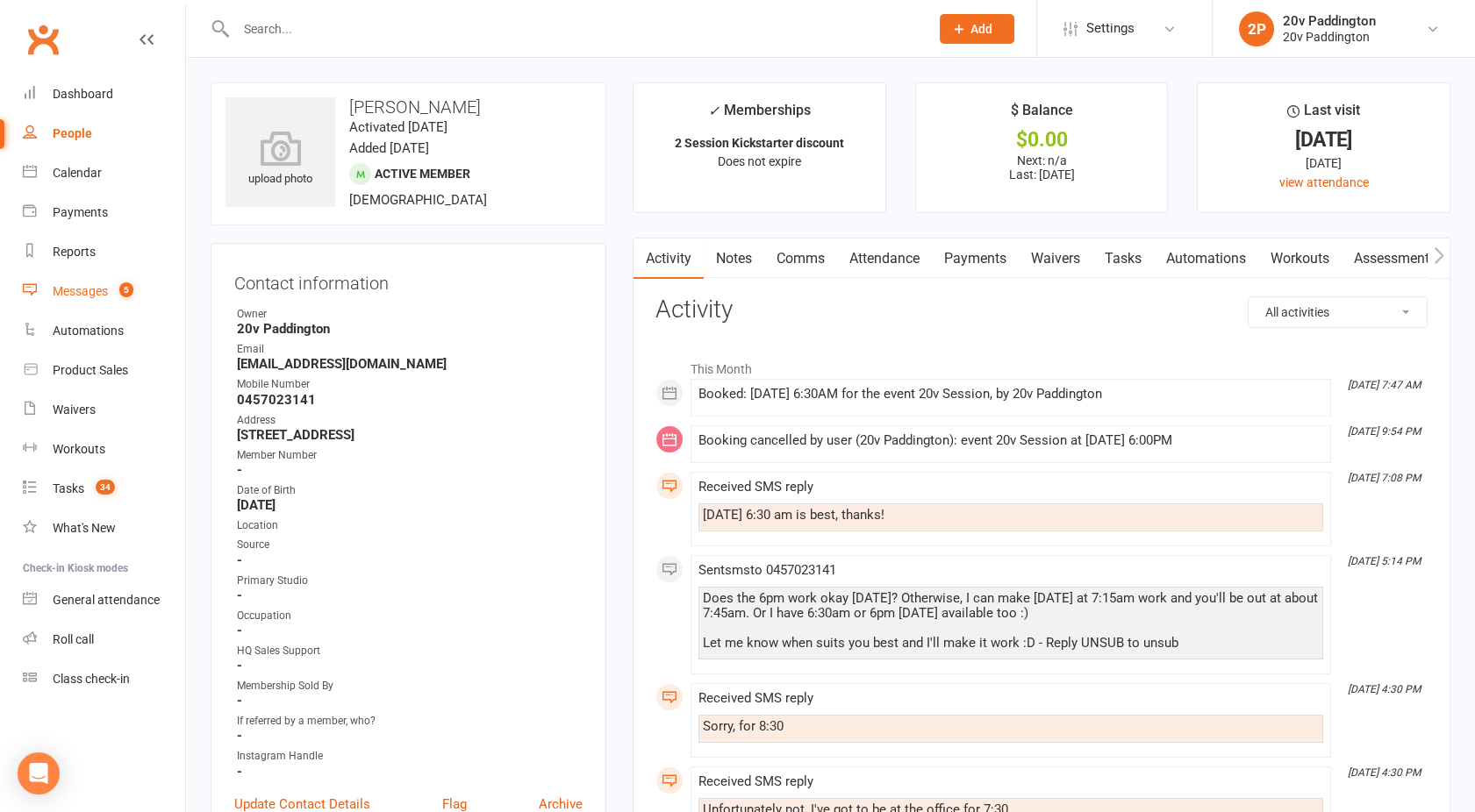
click at [101, 299] on link "Messages 5" at bounding box center [103, 292] width 162 height 40
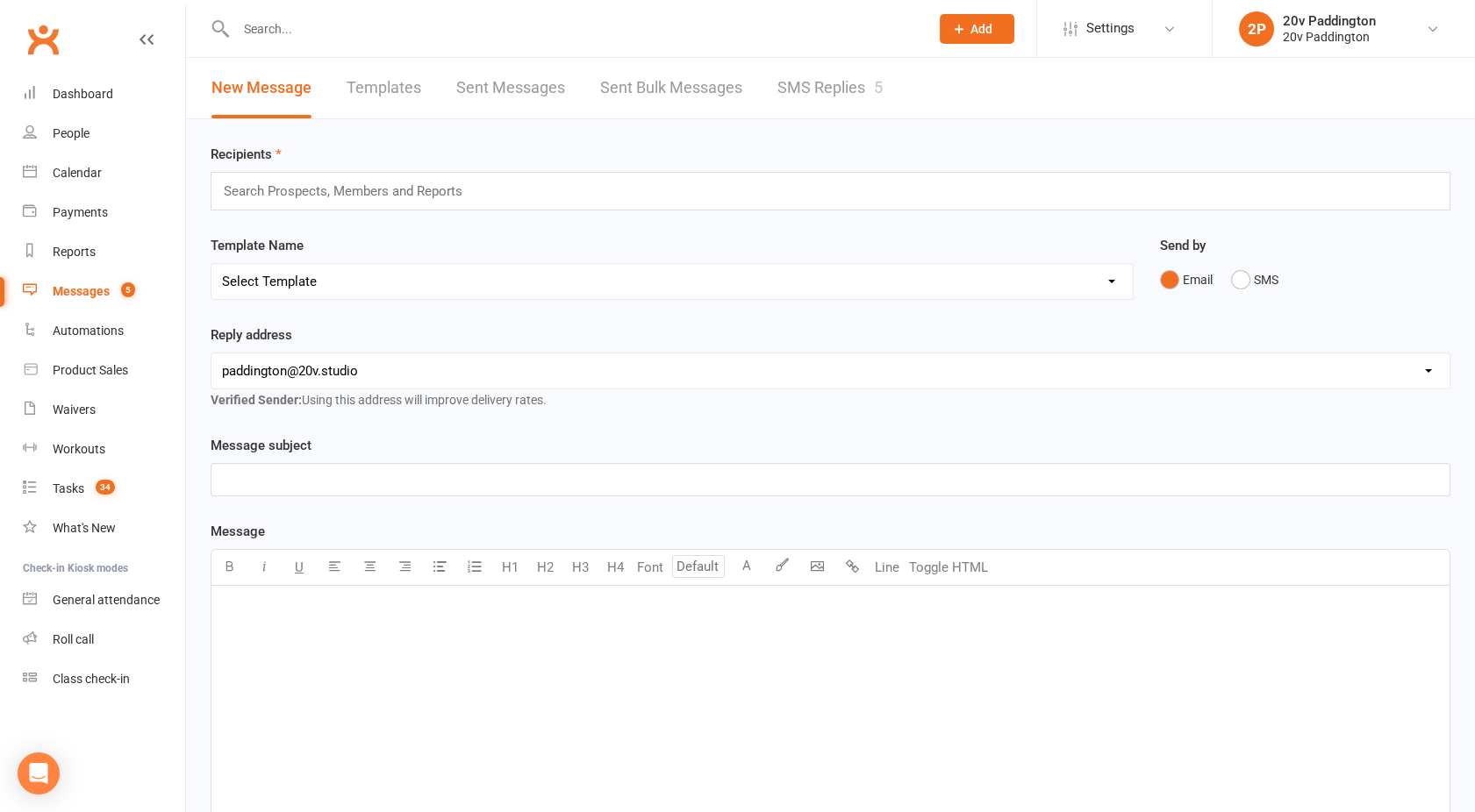
click at [799, 117] on link "SMS Replies 5" at bounding box center [829, 88] width 105 height 61
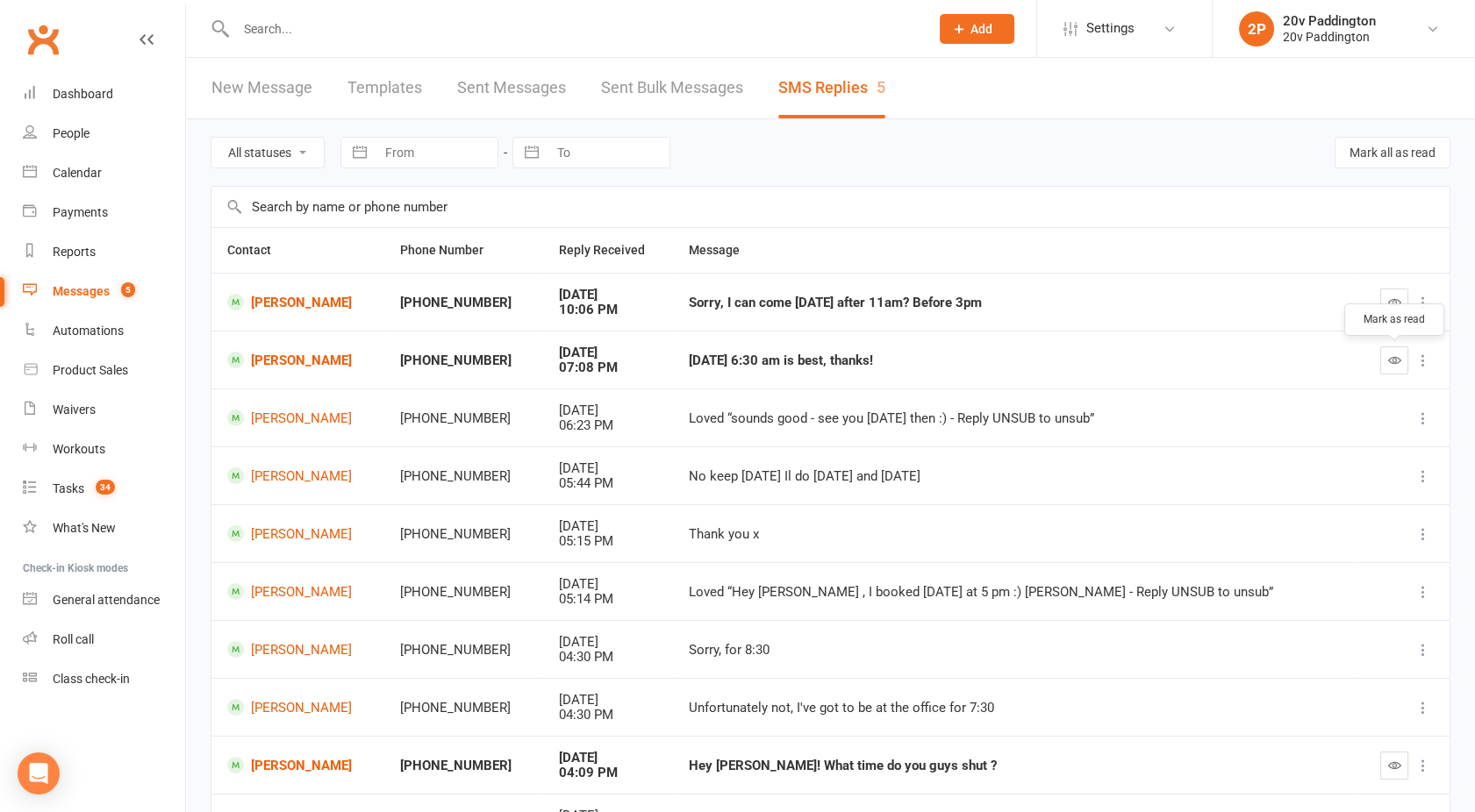
click at [1389, 354] on icon "button" at bounding box center [1395, 360] width 13 height 13
click at [1391, 289] on button "button" at bounding box center [1394, 303] width 28 height 28
